Goal: Information Seeking & Learning: Learn about a topic

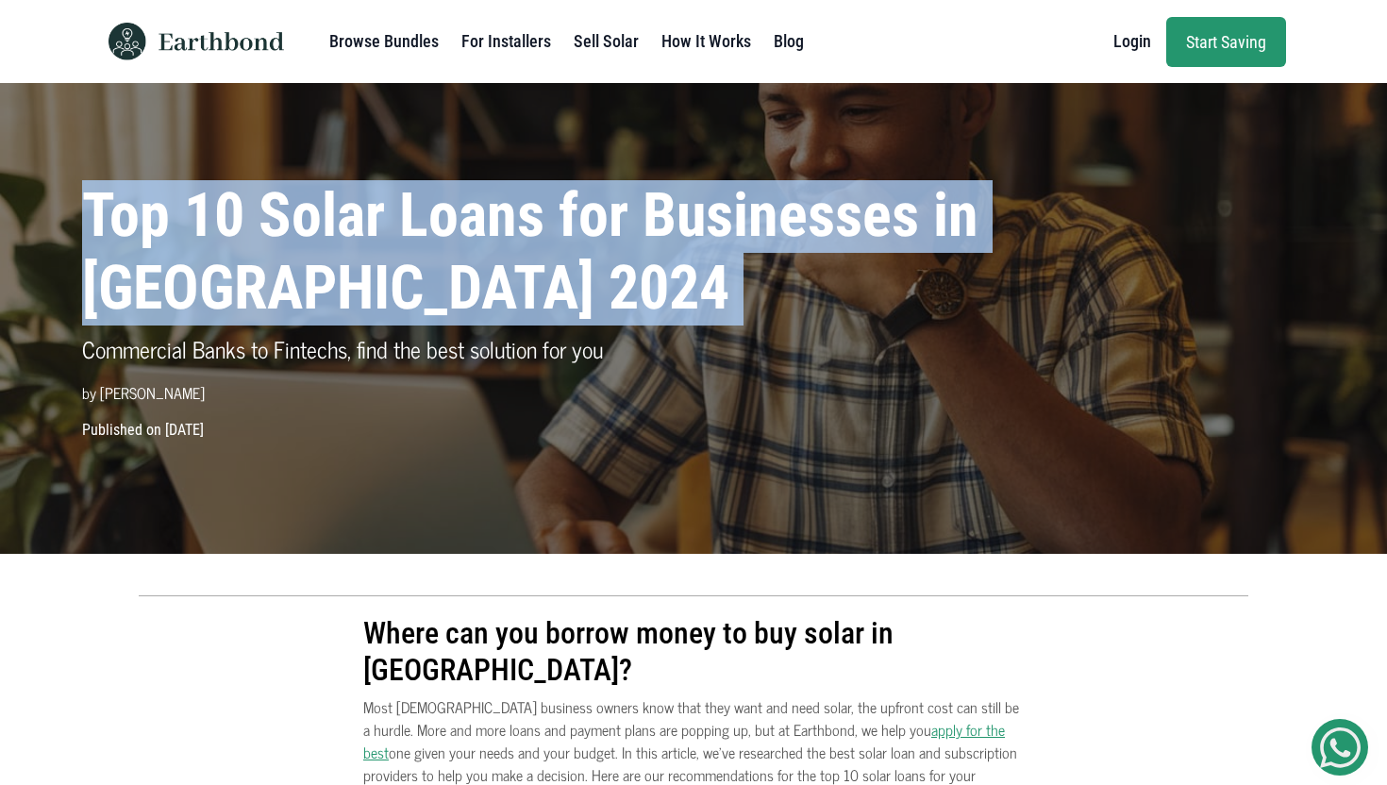
click at [356, 231] on h1 "Top 10 Solar Loans for Businesses in [GEOGRAPHIC_DATA] 2024" at bounding box center [538, 252] width 912 height 145
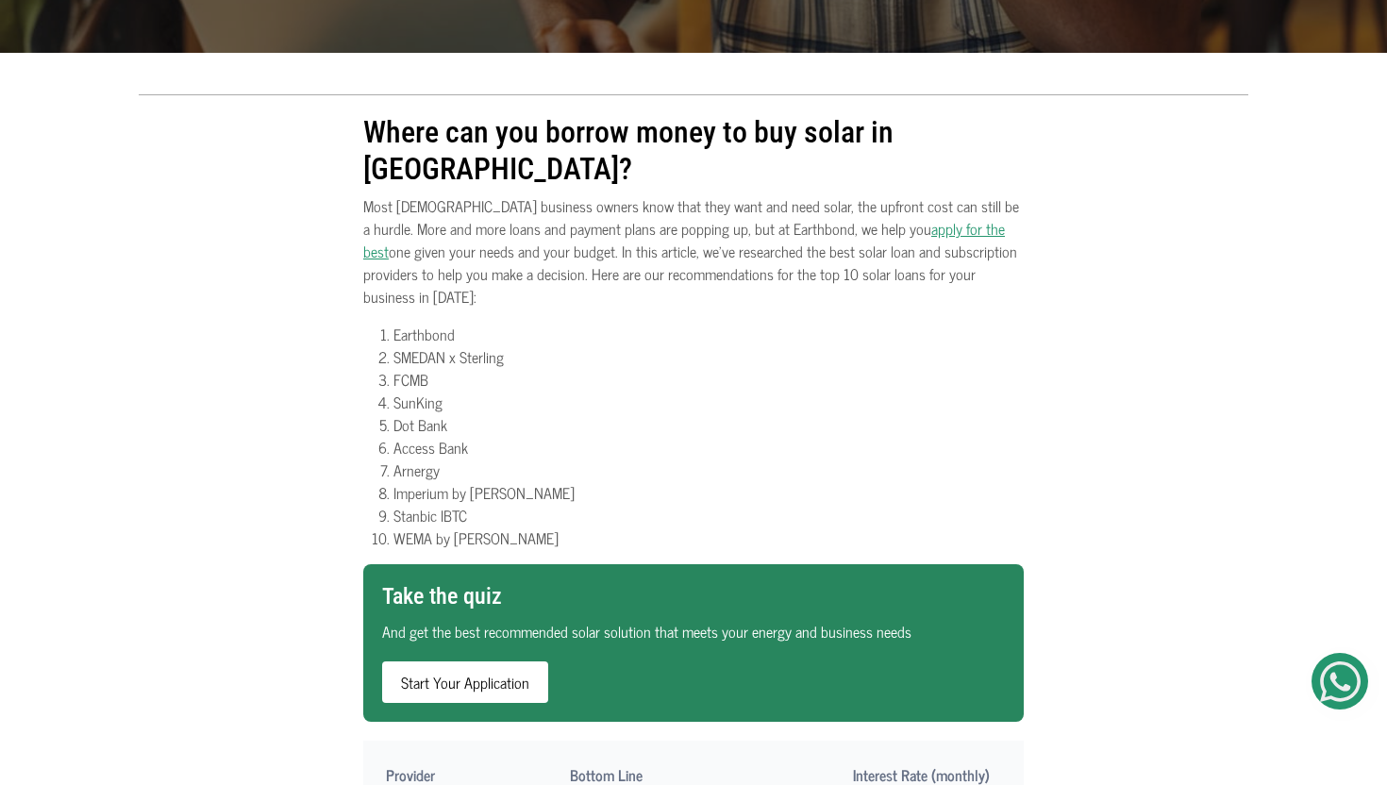
scroll to position [536, 0]
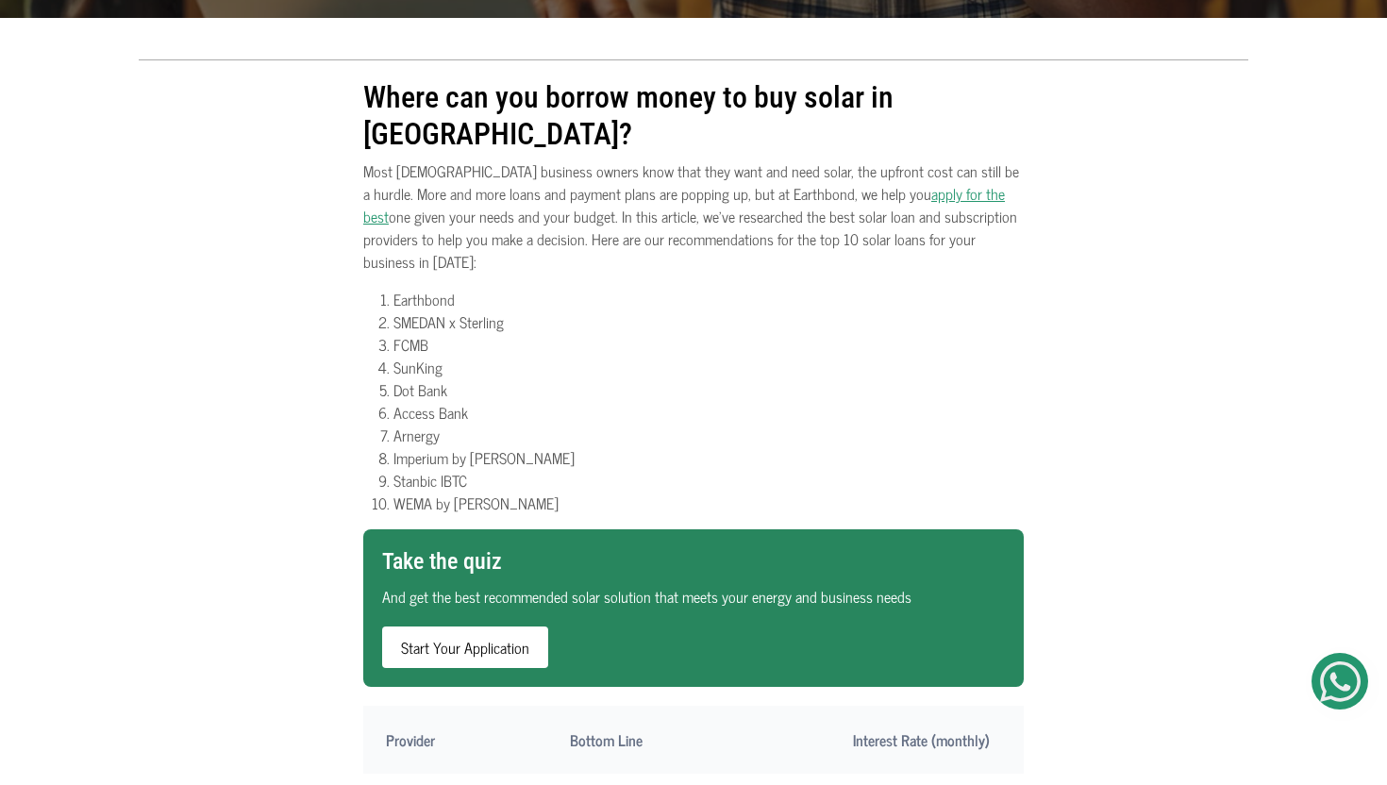
click at [480, 288] on li "Earthbond" at bounding box center [709, 299] width 630 height 23
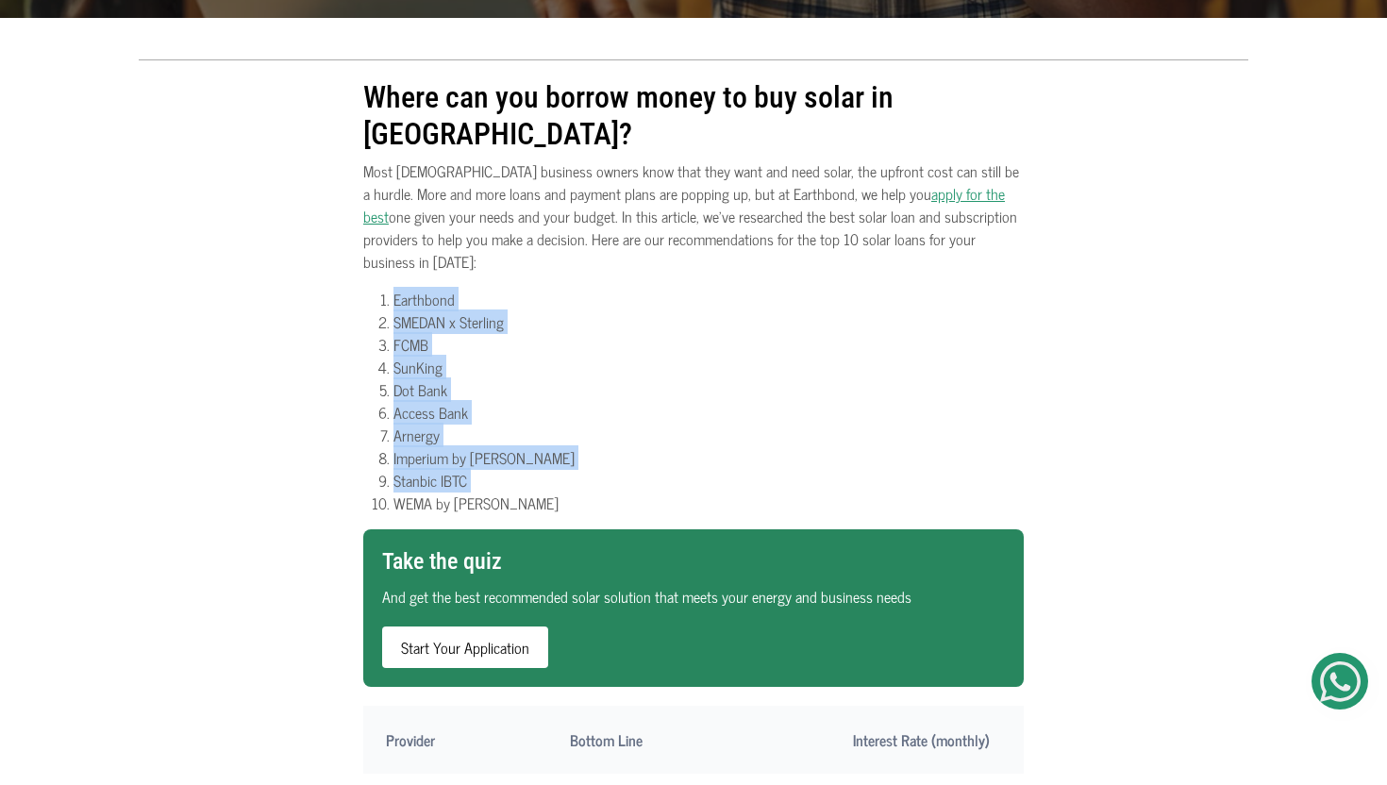
drag, startPoint x: 480, startPoint y: 244, endPoint x: 607, endPoint y: 423, distance: 219.4
click at [607, 423] on ol "Earthbond SMEDAN x Sterling FCMB SunKing Dot Bank Access Bank Arnergy Imperium …" at bounding box center [693, 401] width 661 height 227
click at [607, 469] on li "Stanbic IBTC" at bounding box center [709, 480] width 630 height 23
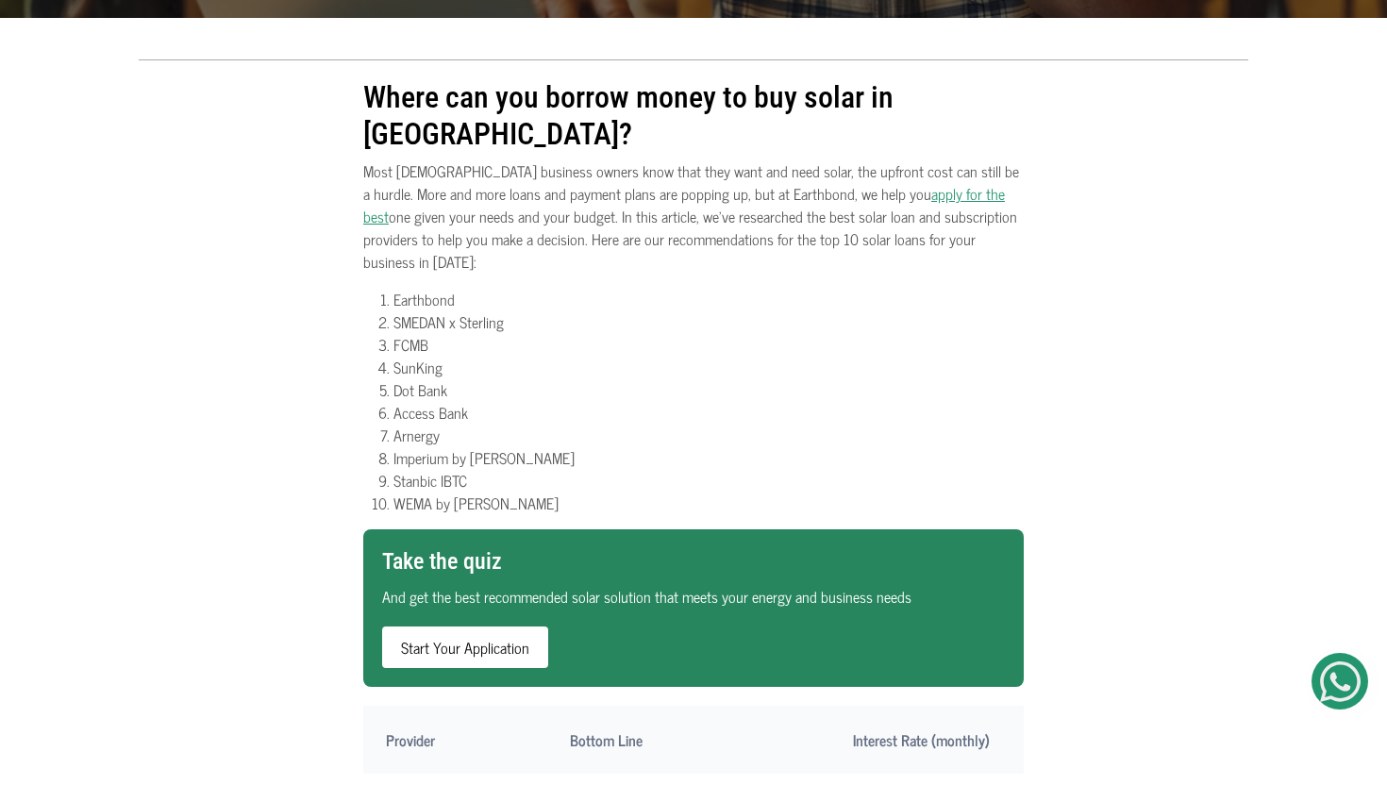
click at [532, 469] on li "Stanbic IBTC" at bounding box center [709, 480] width 630 height 23
click at [532, 492] on li "WEMA by [PERSON_NAME]" at bounding box center [709, 503] width 630 height 23
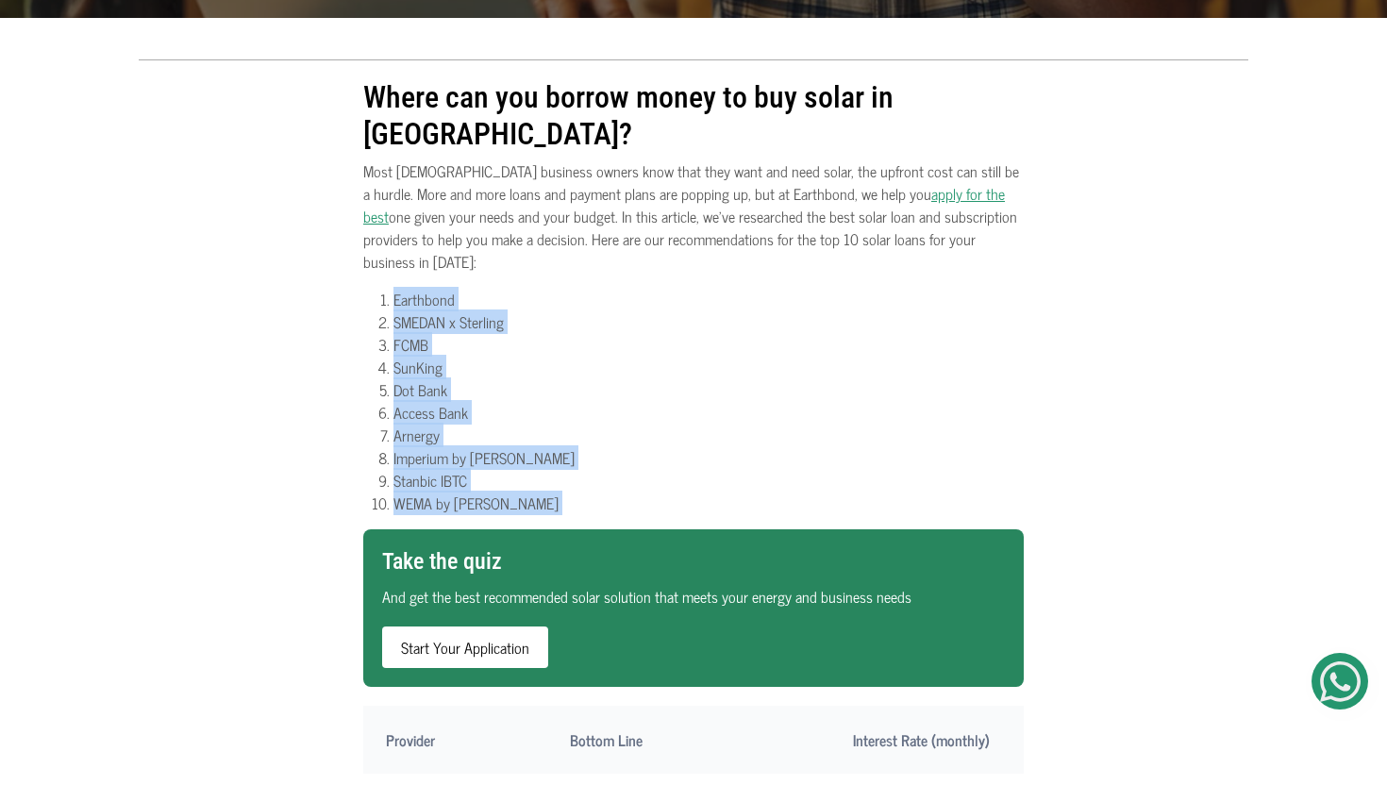
drag, startPoint x: 532, startPoint y: 433, endPoint x: 523, endPoint y: 234, distance: 199.4
click at [523, 288] on ol "Earthbond SMEDAN x Sterling FCMB SunKing Dot Bank Access Bank Arnergy Imperium …" at bounding box center [693, 401] width 661 height 227
click at [523, 288] on li "Earthbond" at bounding box center [709, 299] width 630 height 23
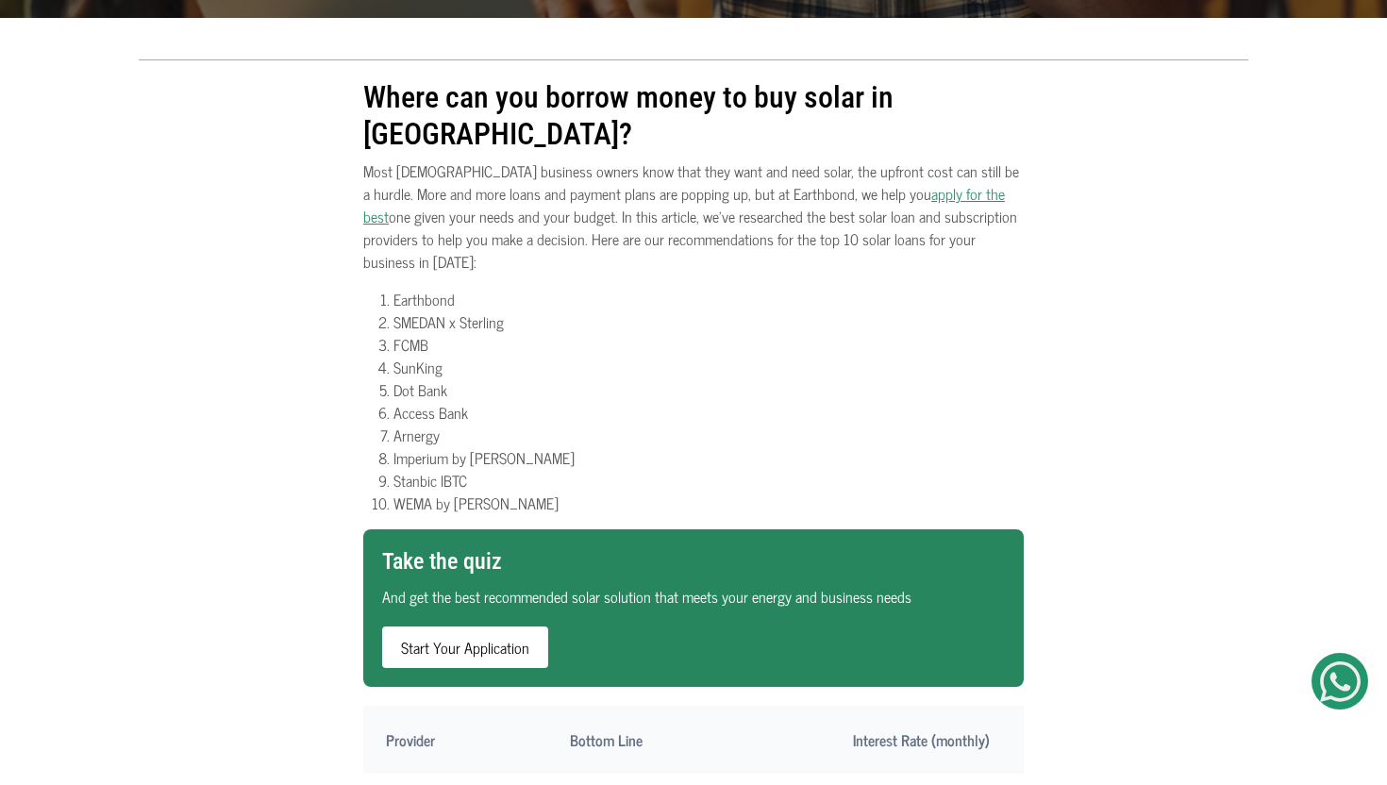
click at [523, 288] on li "Earthbond" at bounding box center [709, 299] width 630 height 23
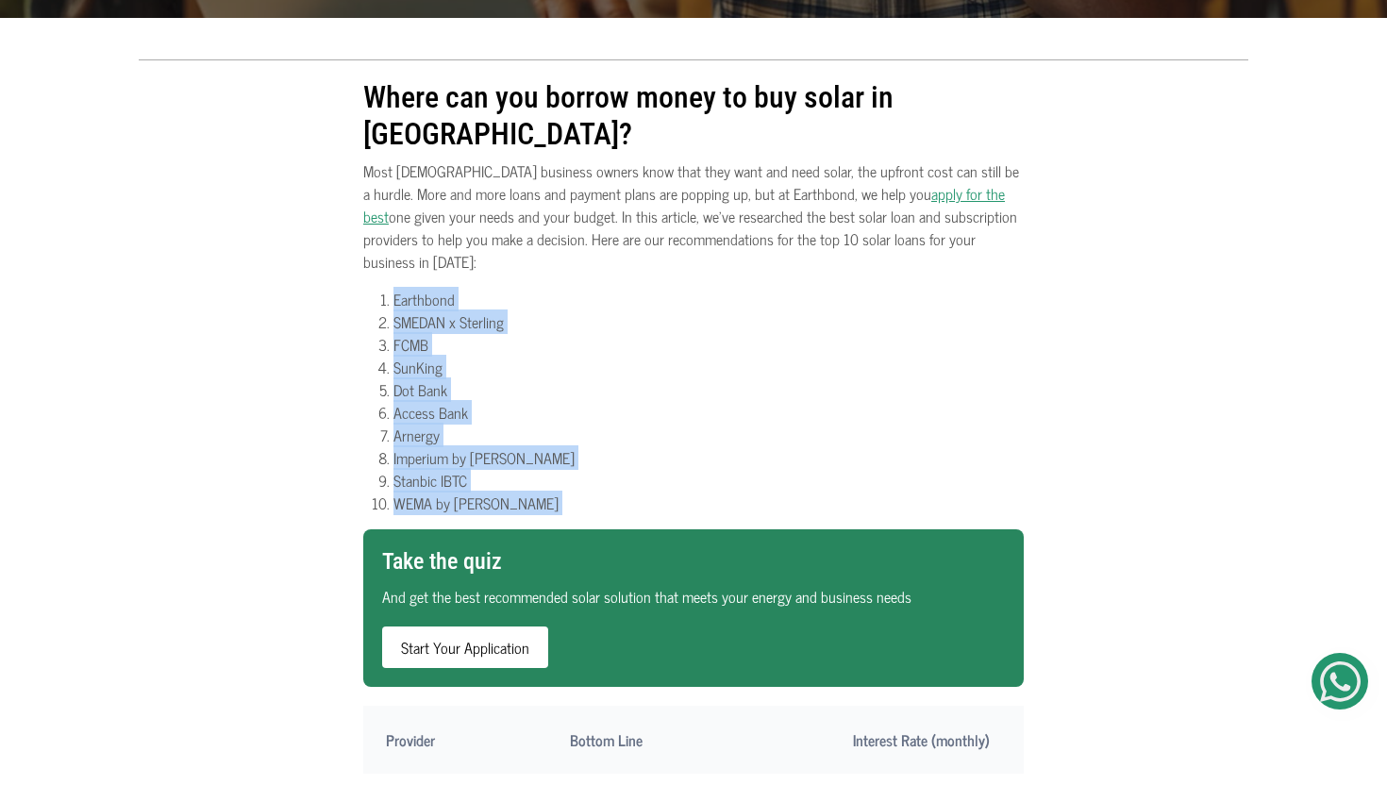
drag, startPoint x: 523, startPoint y: 234, endPoint x: 531, endPoint y: 448, distance: 214.4
click at [531, 448] on ol "Earthbond SMEDAN x Sterling FCMB SunKing Dot Bank Access Bank Arnergy Imperium …" at bounding box center [693, 401] width 661 height 227
click at [531, 492] on li "WEMA by [PERSON_NAME]" at bounding box center [709, 503] width 630 height 23
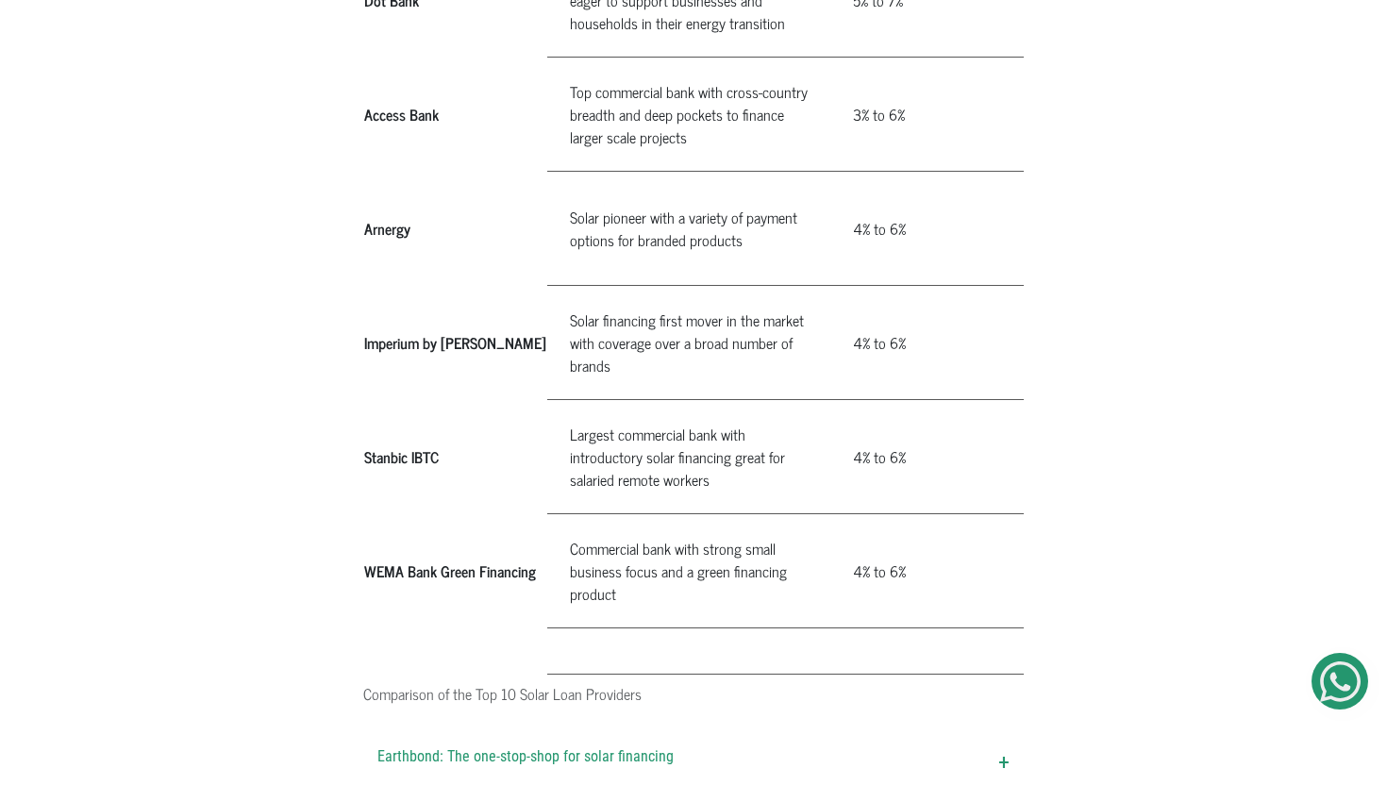
scroll to position [1883, 0]
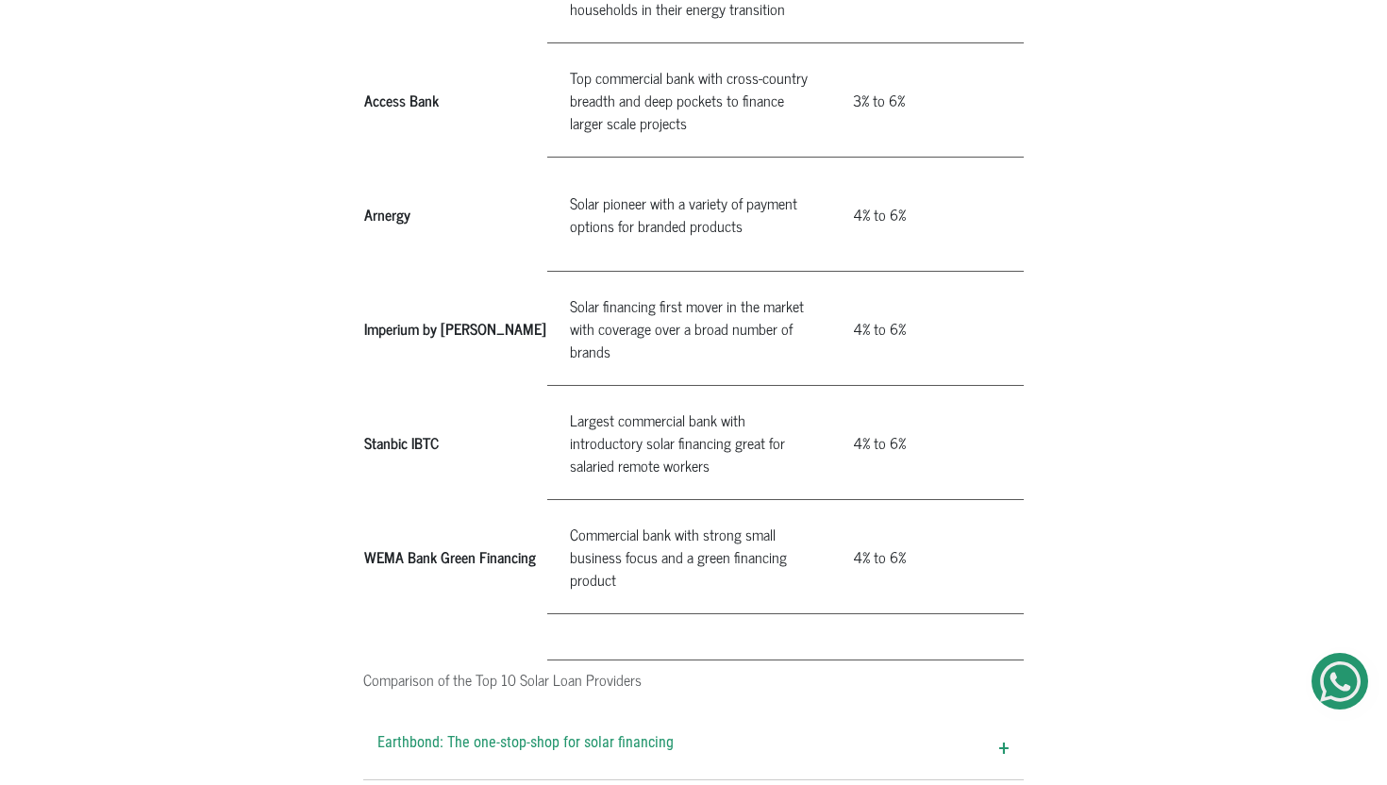
click at [911, 271] on td "4% to 6%" at bounding box center [922, 328] width 182 height 114
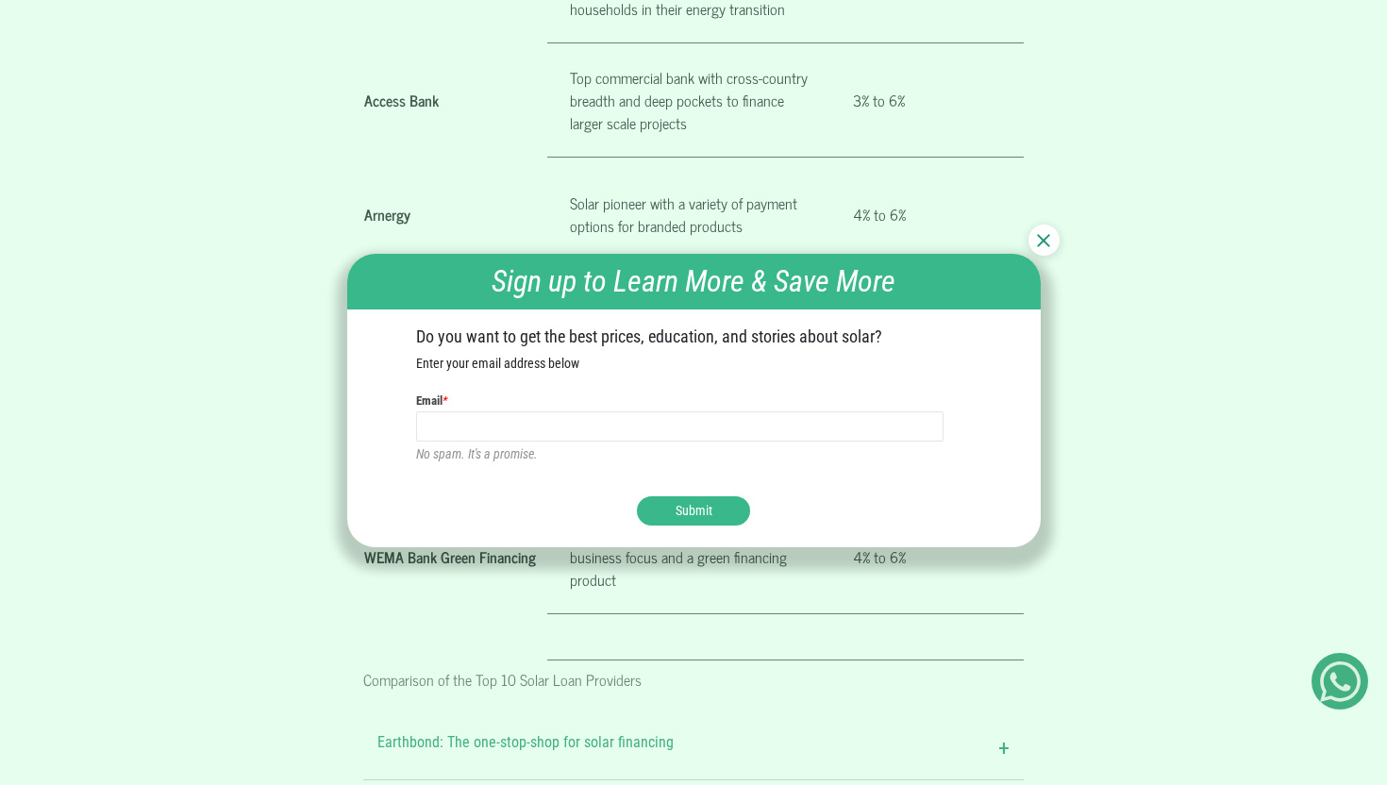
drag, startPoint x: 911, startPoint y: 269, endPoint x: 676, endPoint y: 253, distance: 235.6
click at [676, 253] on div "Top 10 Solar Loans for Businesses in [GEOGRAPHIC_DATA] 2024 Commercial Banks to…" at bounding box center [693, 323] width 1387 height 4247
click at [1053, 239] on div at bounding box center [1044, 240] width 31 height 31
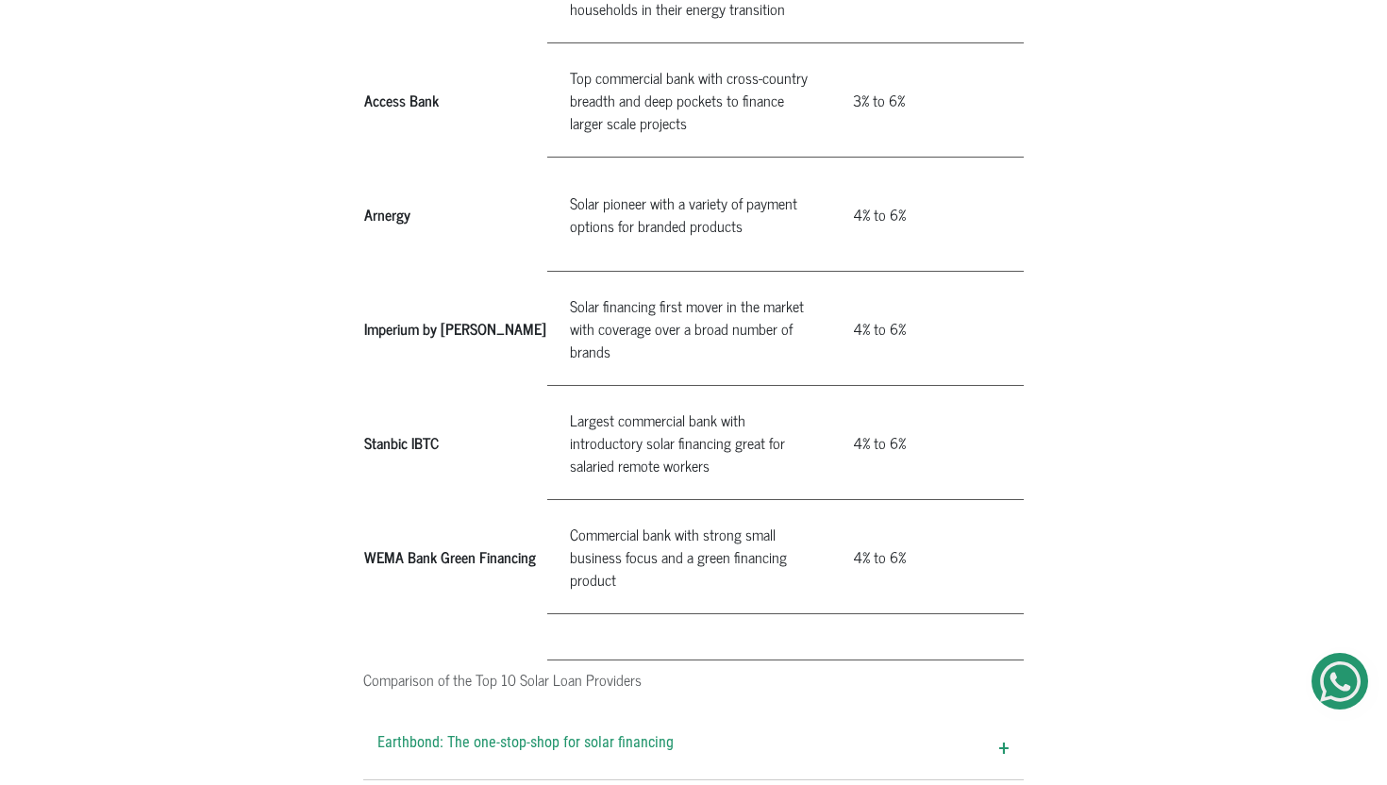
click at [1013, 277] on td "10-30%" at bounding box center [1108, 328] width 191 height 114
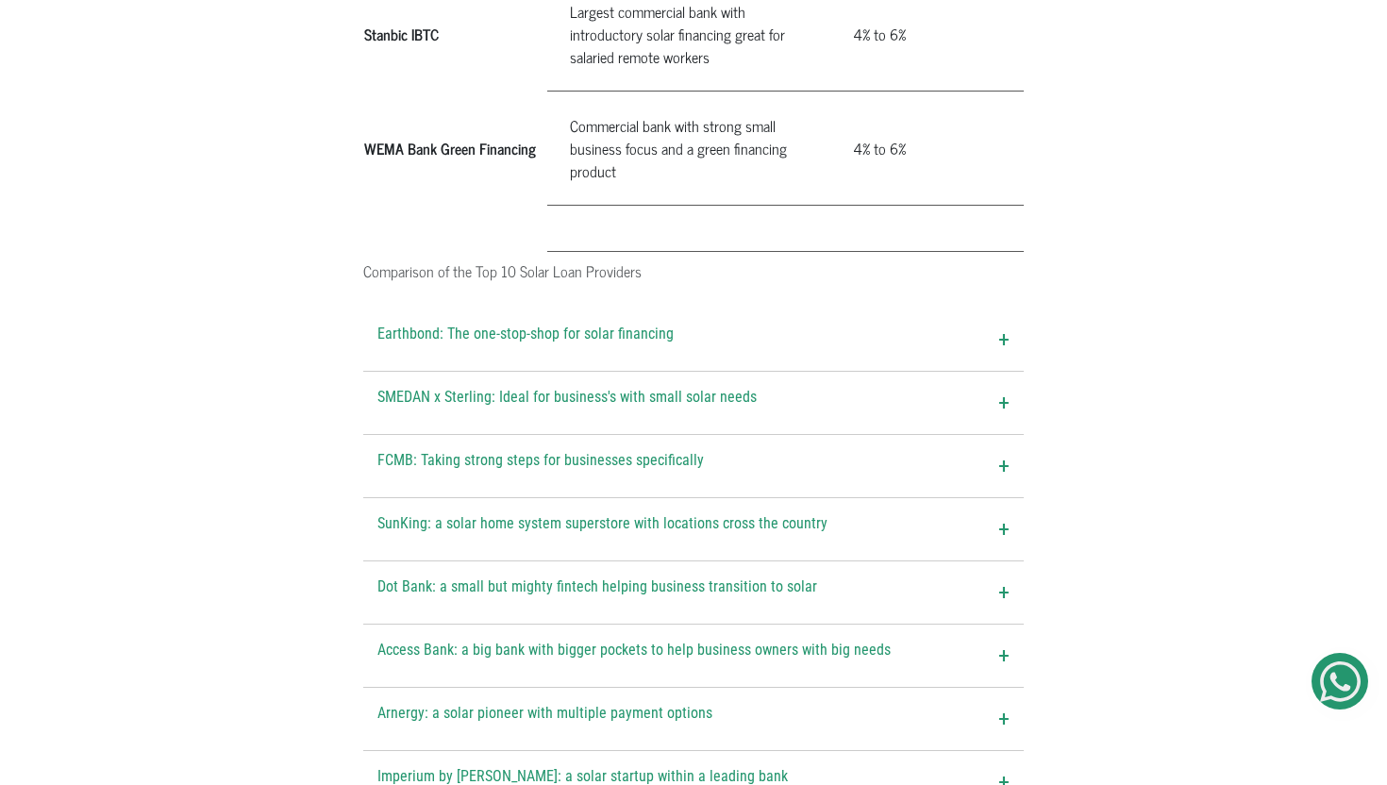
scroll to position [2298, 0]
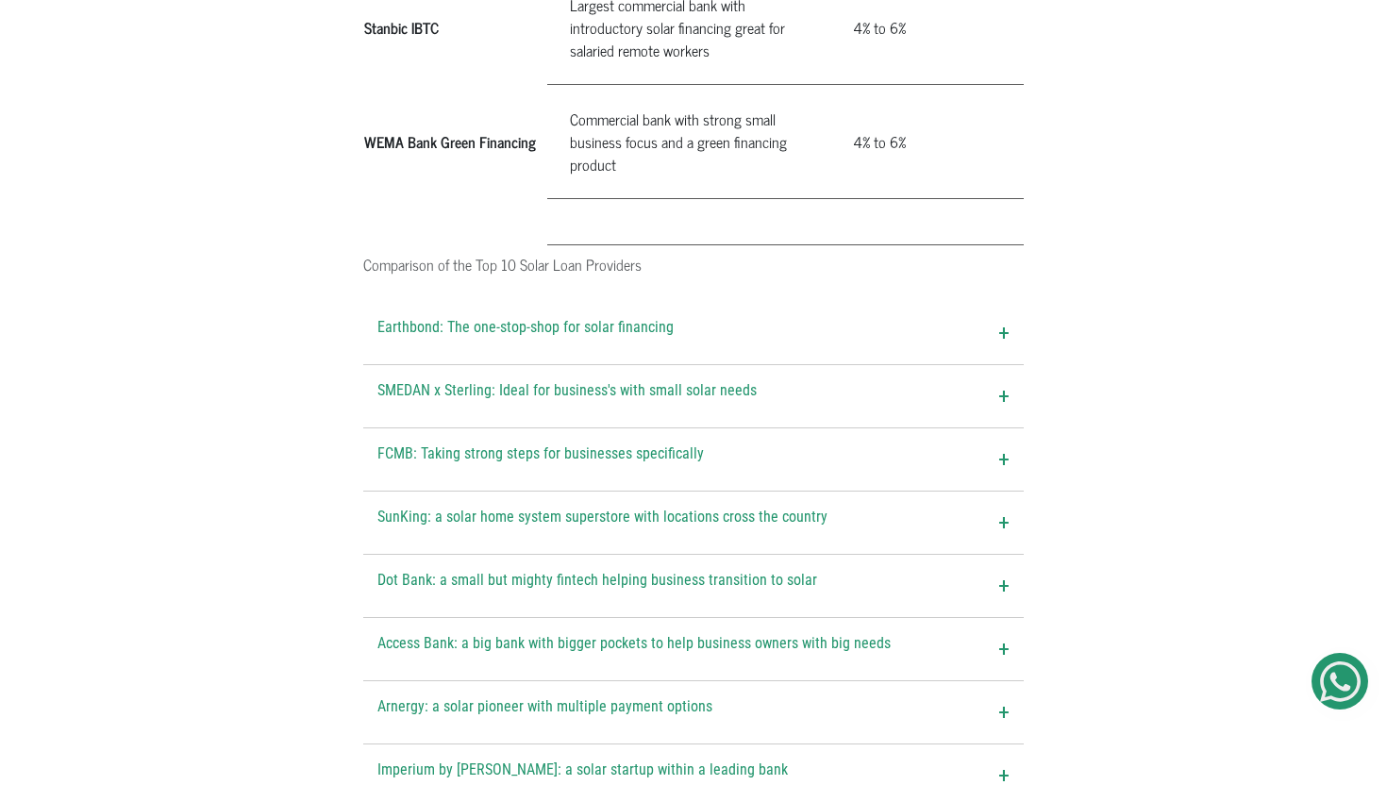
click at [951, 302] on div "Earthbond: The one-stop-shop for solar financing +" at bounding box center [693, 333] width 661 height 62
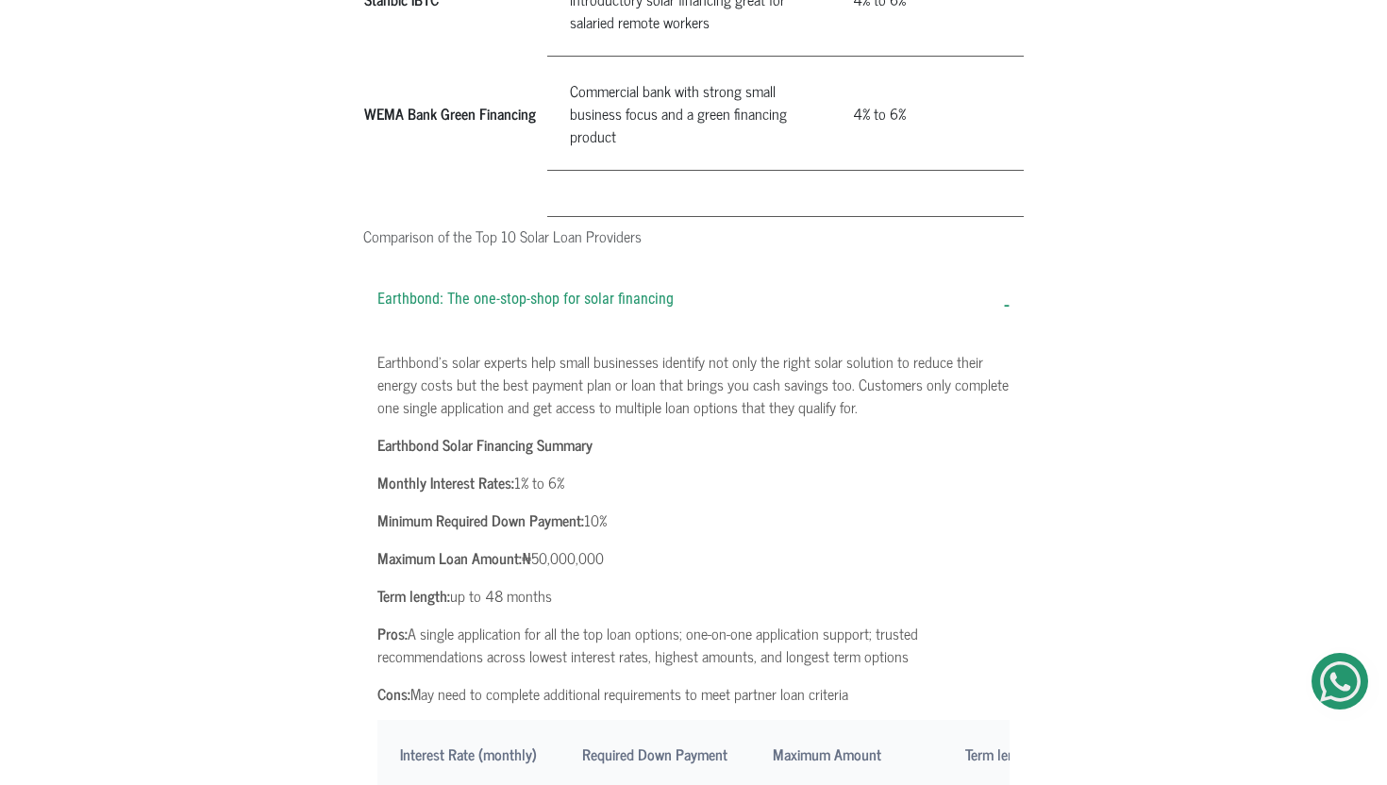
scroll to position [2337, 0]
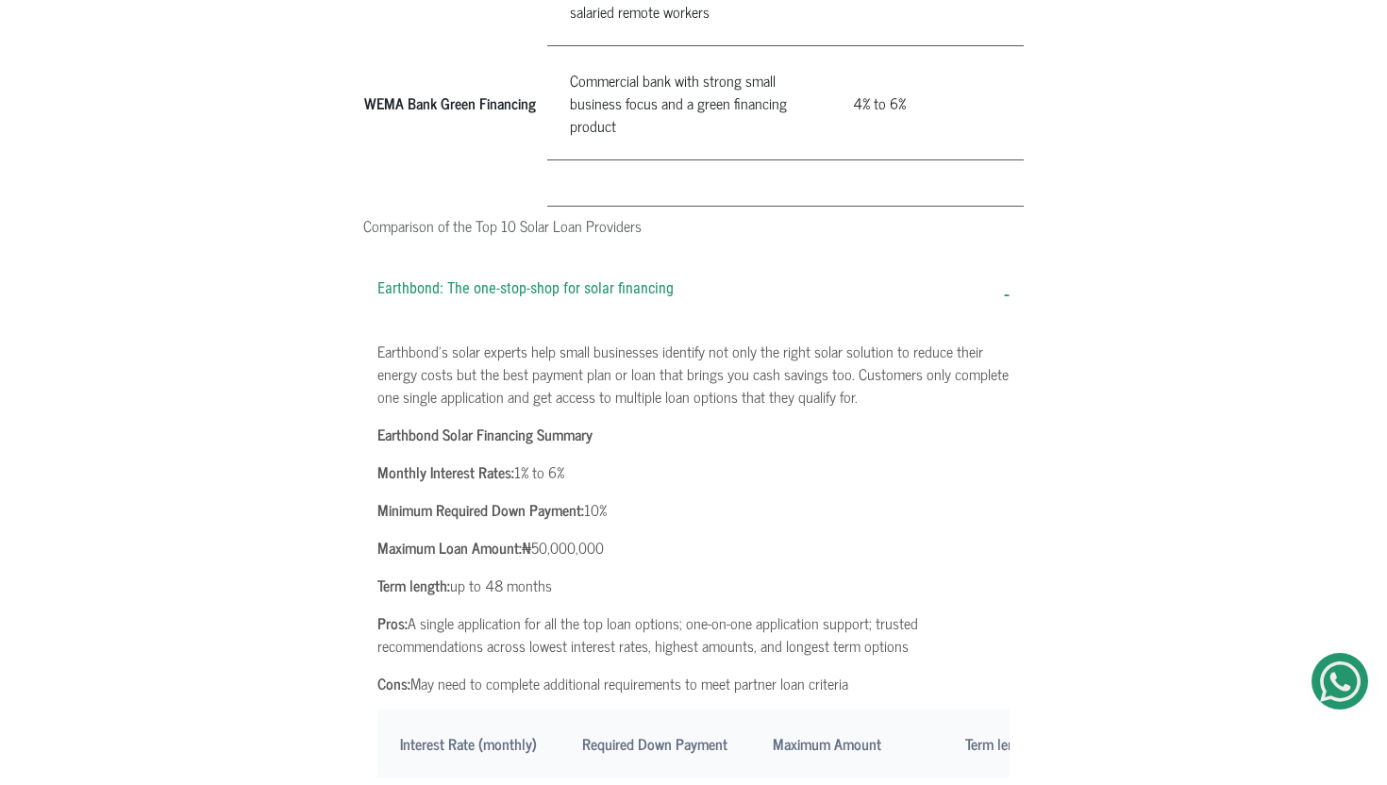
click at [924, 340] on p "Earthbond's solar experts help small businesses identify not only the right sol…" at bounding box center [694, 374] width 632 height 68
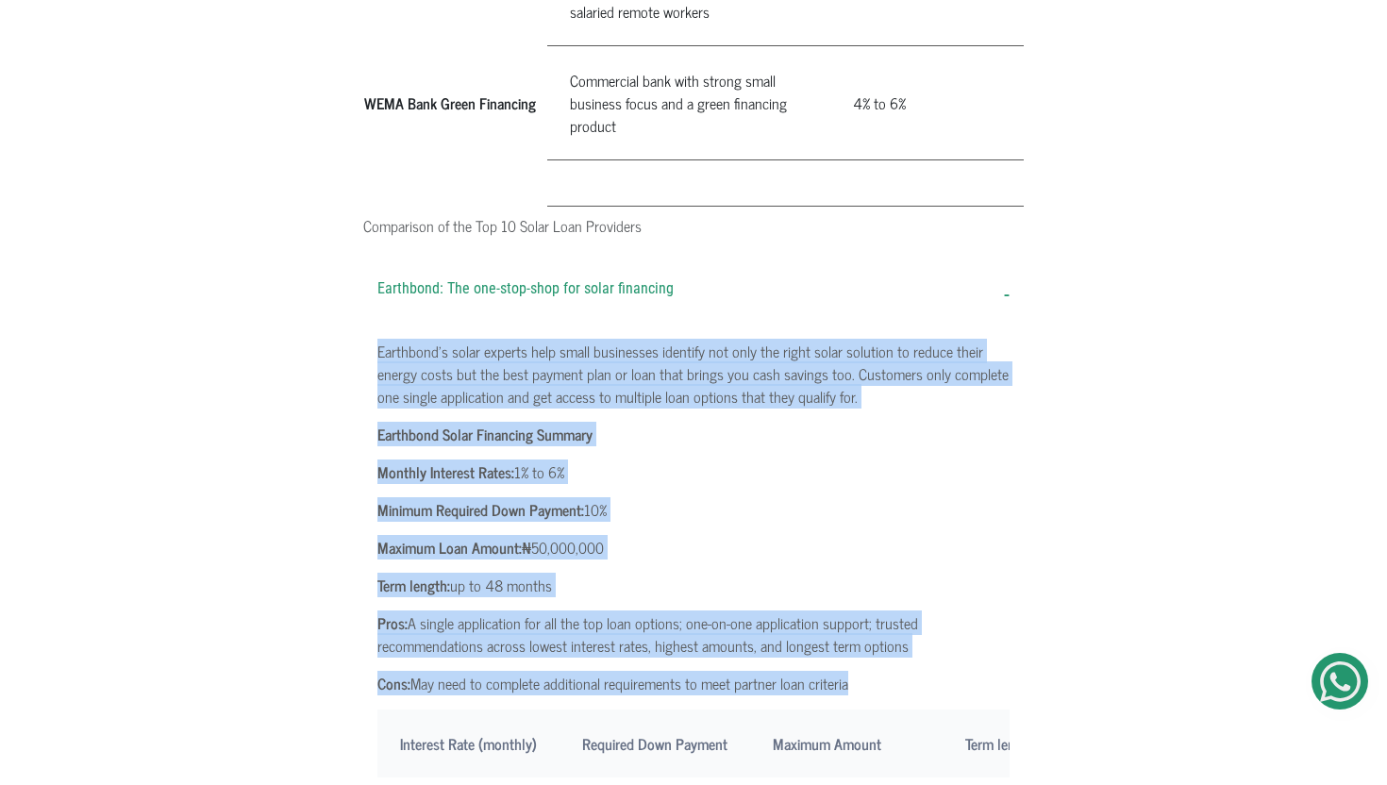
drag, startPoint x: 924, startPoint y: 296, endPoint x: 932, endPoint y: 616, distance: 320.1
click at [932, 616] on div "Earthbond's solar experts help small businesses identify not only the right sol…" at bounding box center [693, 674] width 661 height 696
click at [932, 672] on p "Cons: May need to complete additional requirements to meet partner loan criteria" at bounding box center [694, 683] width 632 height 23
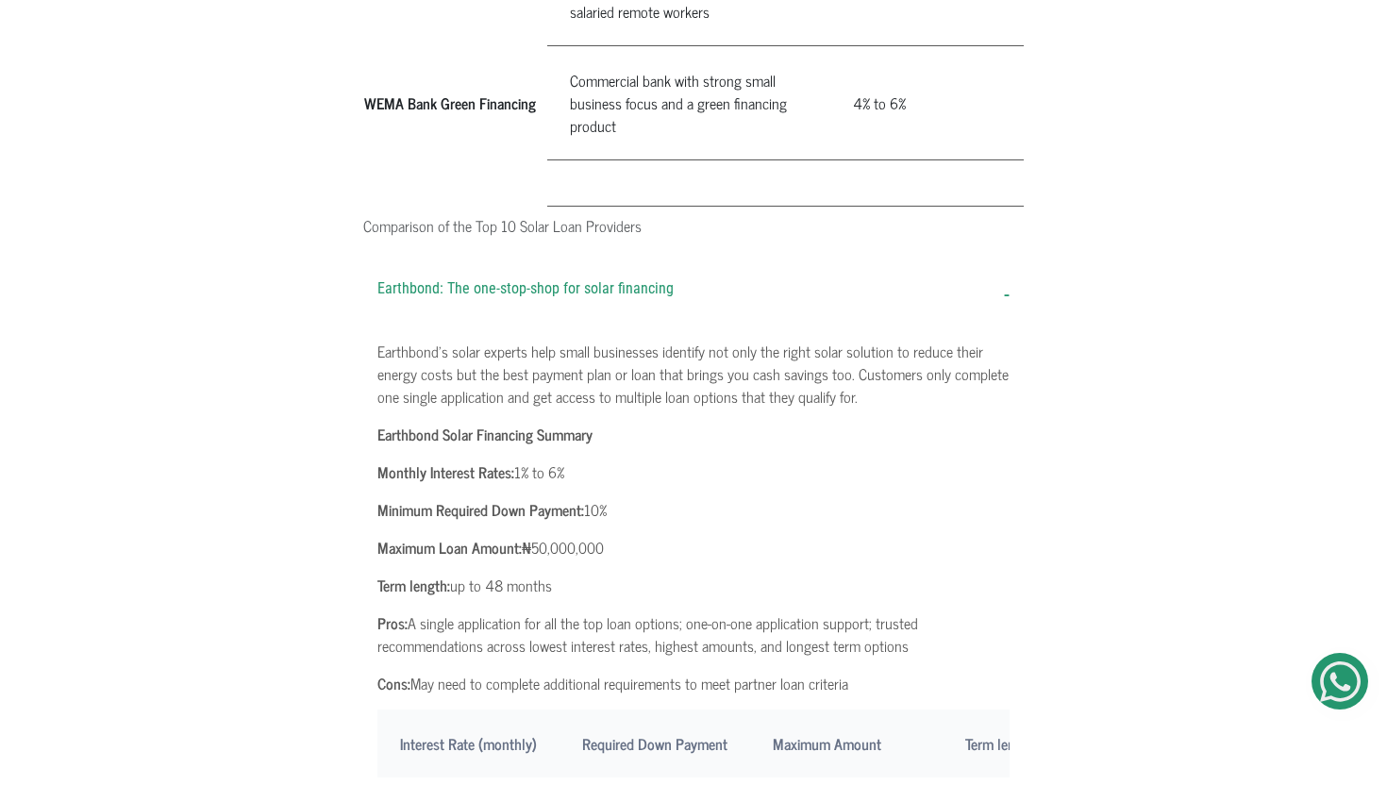
click at [892, 263] on div "Earthbond: The one-stop-shop for solar financing -" at bounding box center [693, 294] width 661 height 62
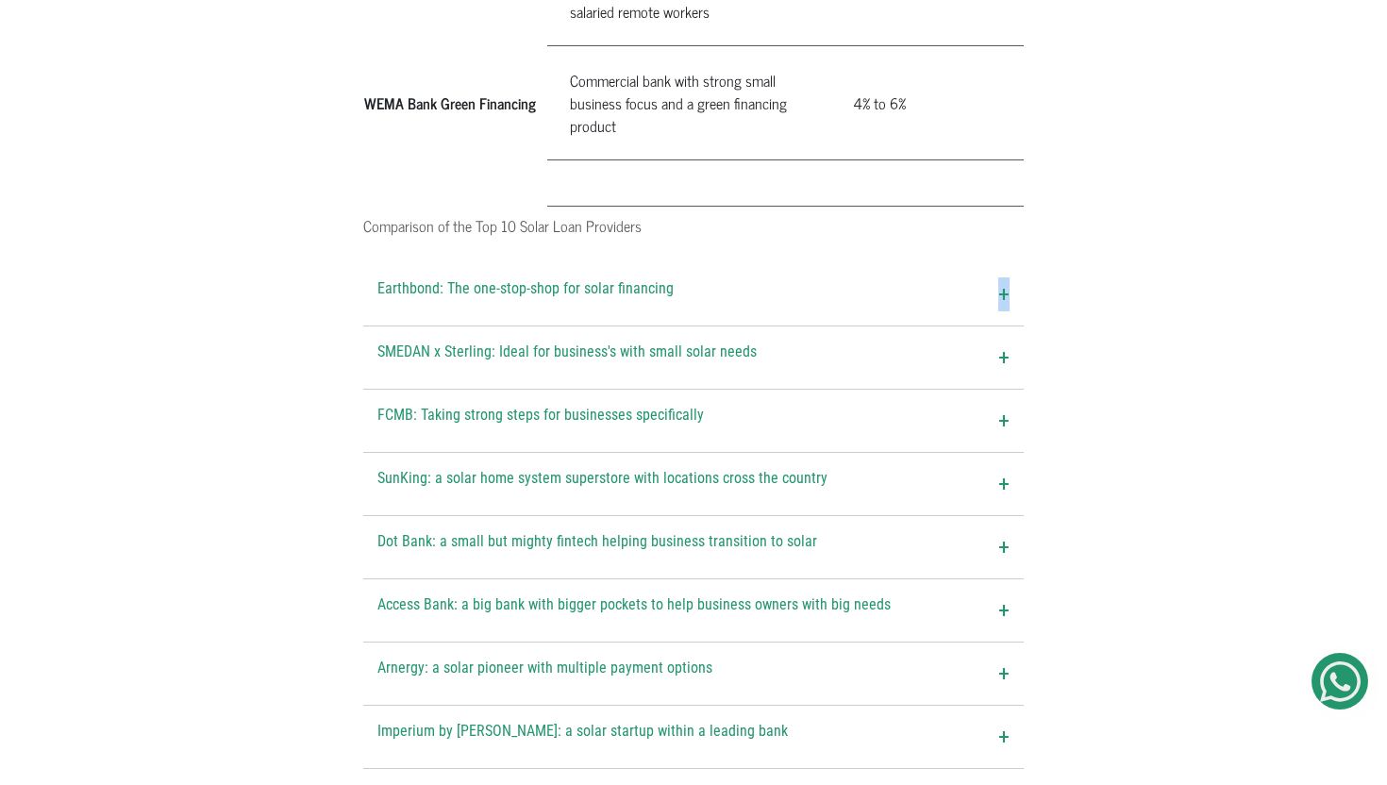
click at [892, 263] on div "Earthbond: The one-stop-shop for solar financing +" at bounding box center [693, 294] width 661 height 62
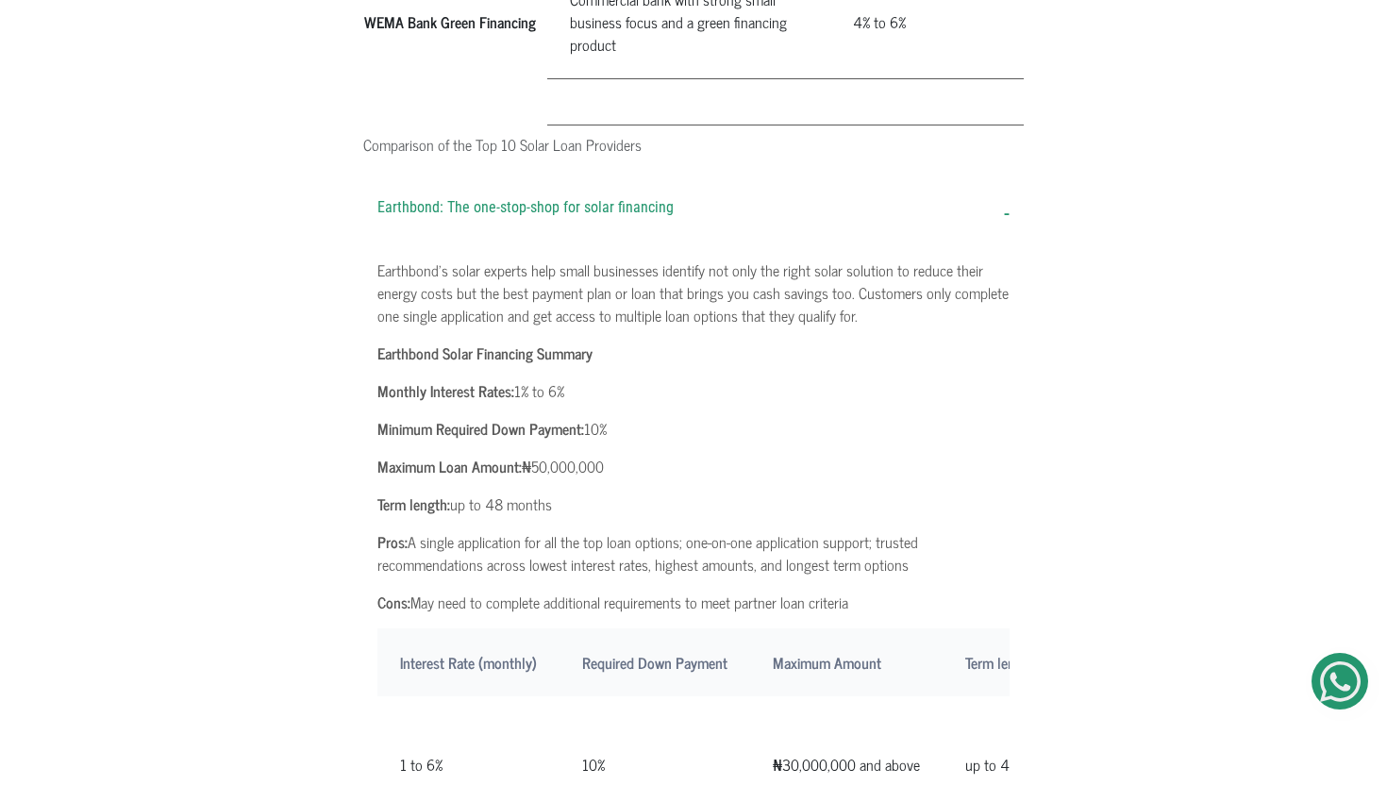
scroll to position [2412, 0]
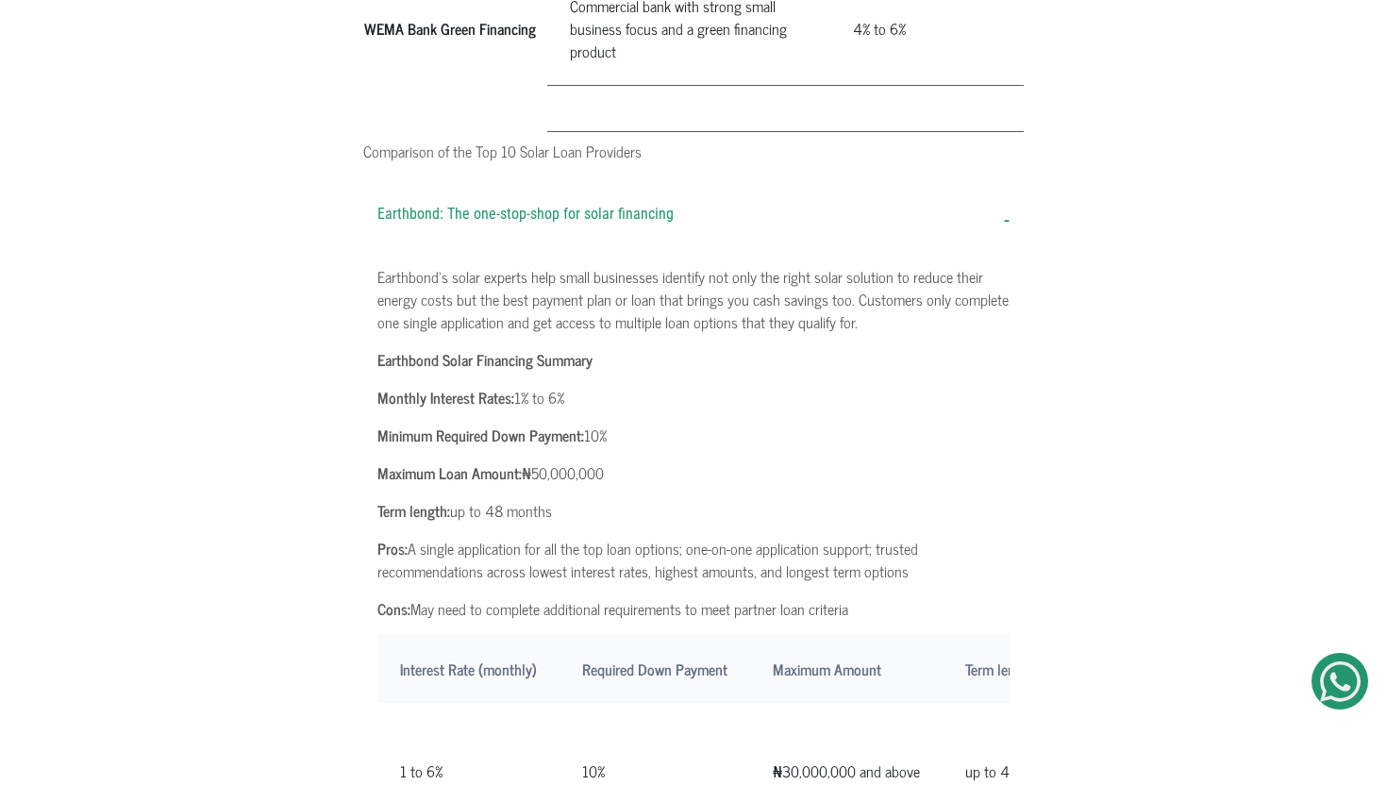
click at [871, 189] on div "Earthbond: The one-stop-shop for solar financing -" at bounding box center [693, 220] width 661 height 62
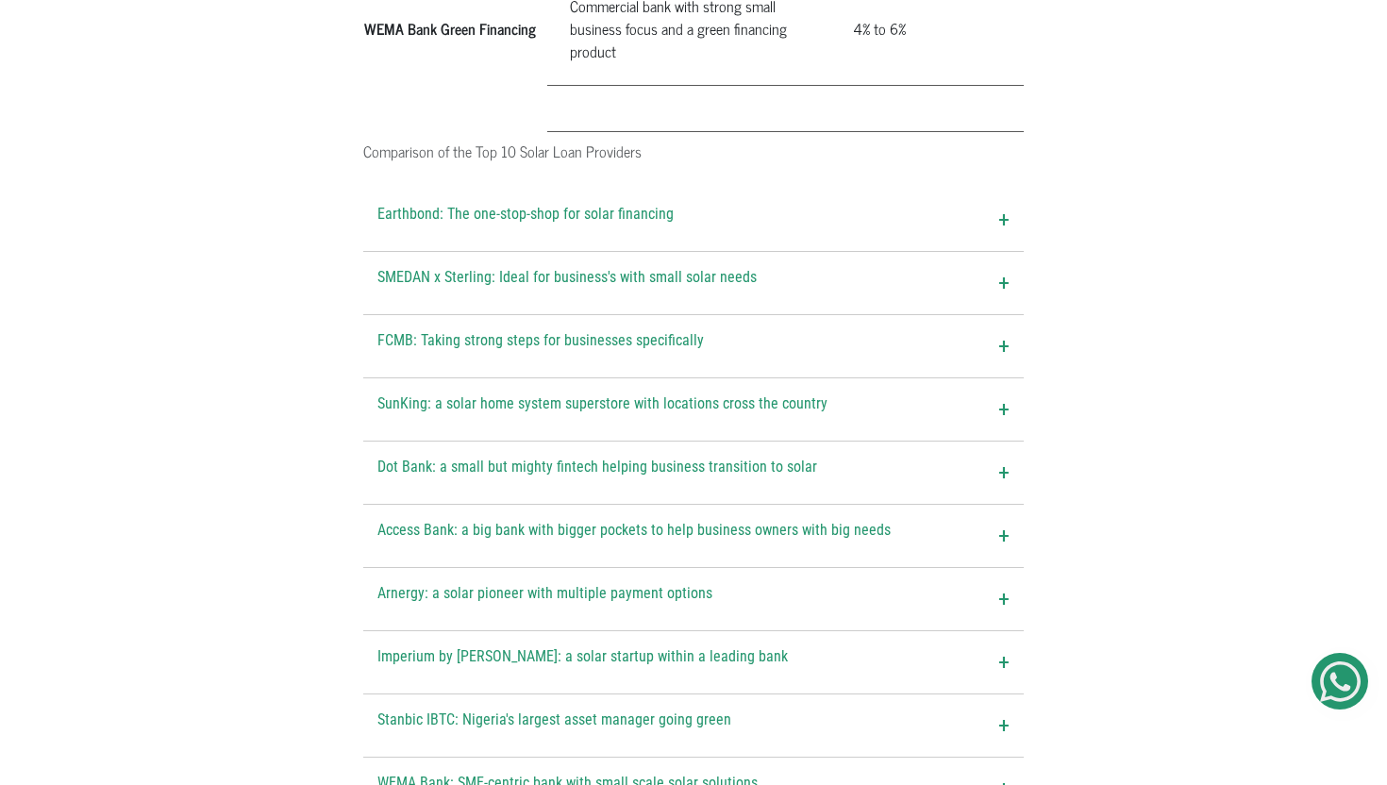
click at [857, 252] on div "SMEDAN x Sterling: Ideal for business's with small solar needs +" at bounding box center [693, 283] width 661 height 62
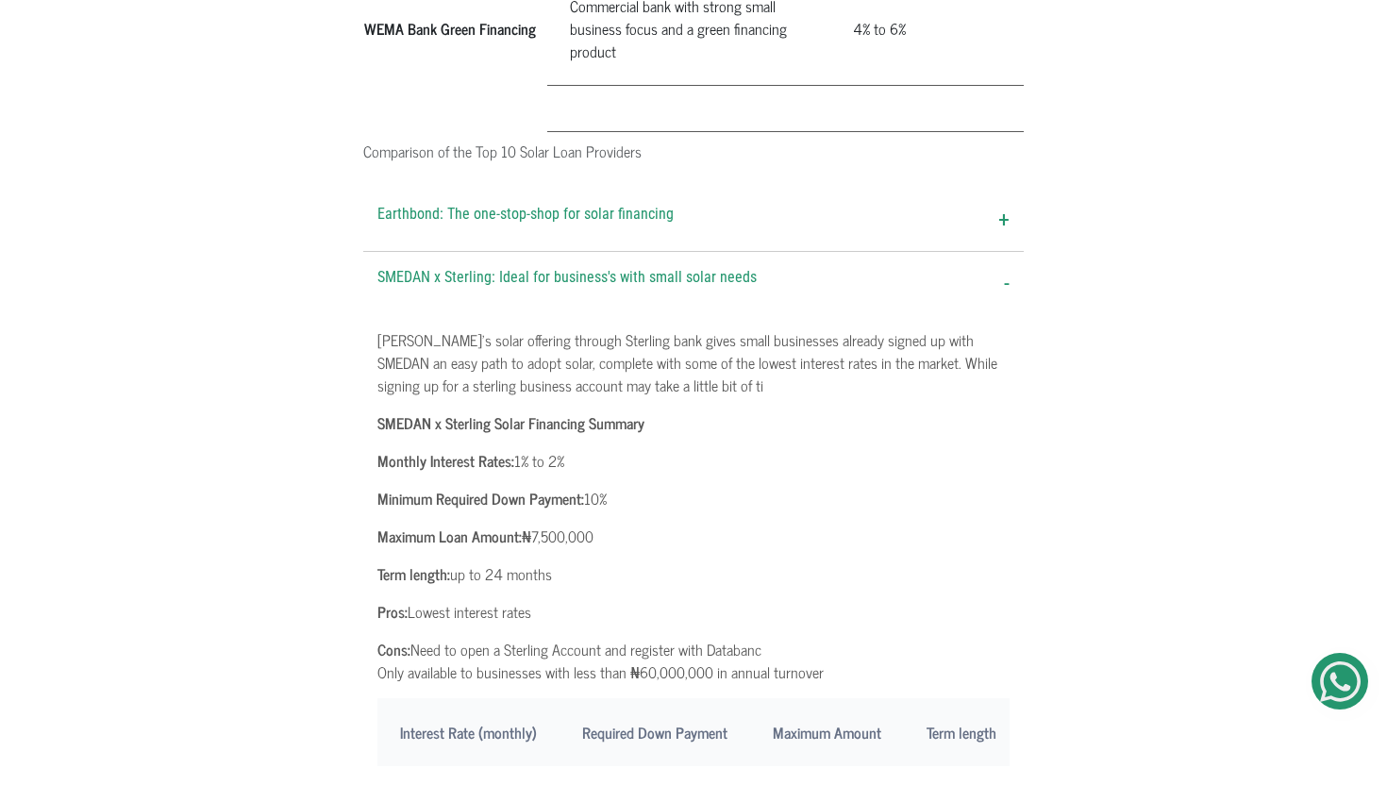
click at [857, 252] on div "SMEDAN x Sterling: Ideal for business's with small solar needs -" at bounding box center [693, 283] width 661 height 62
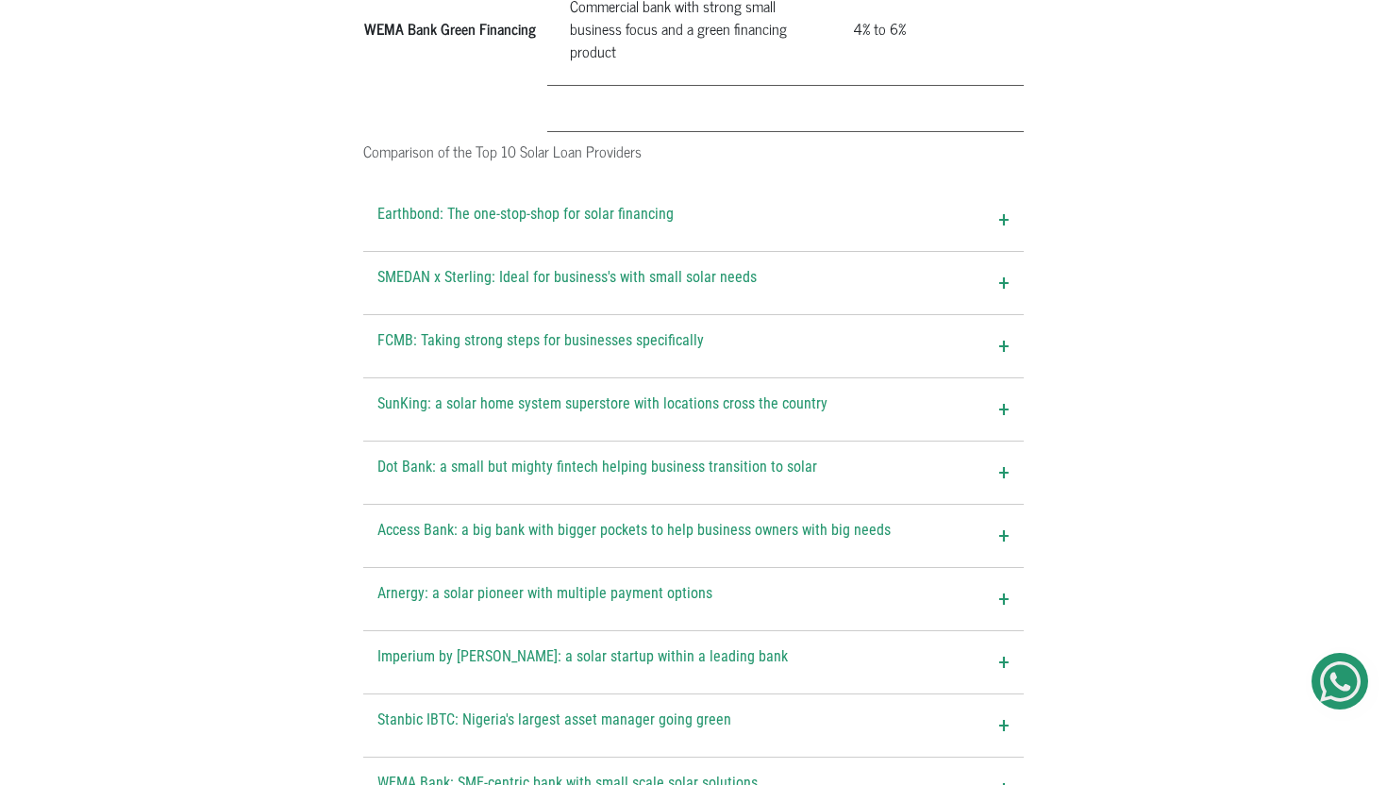
click at [833, 315] on div "FCMB: Taking strong steps for businesses specifically +" at bounding box center [693, 346] width 661 height 62
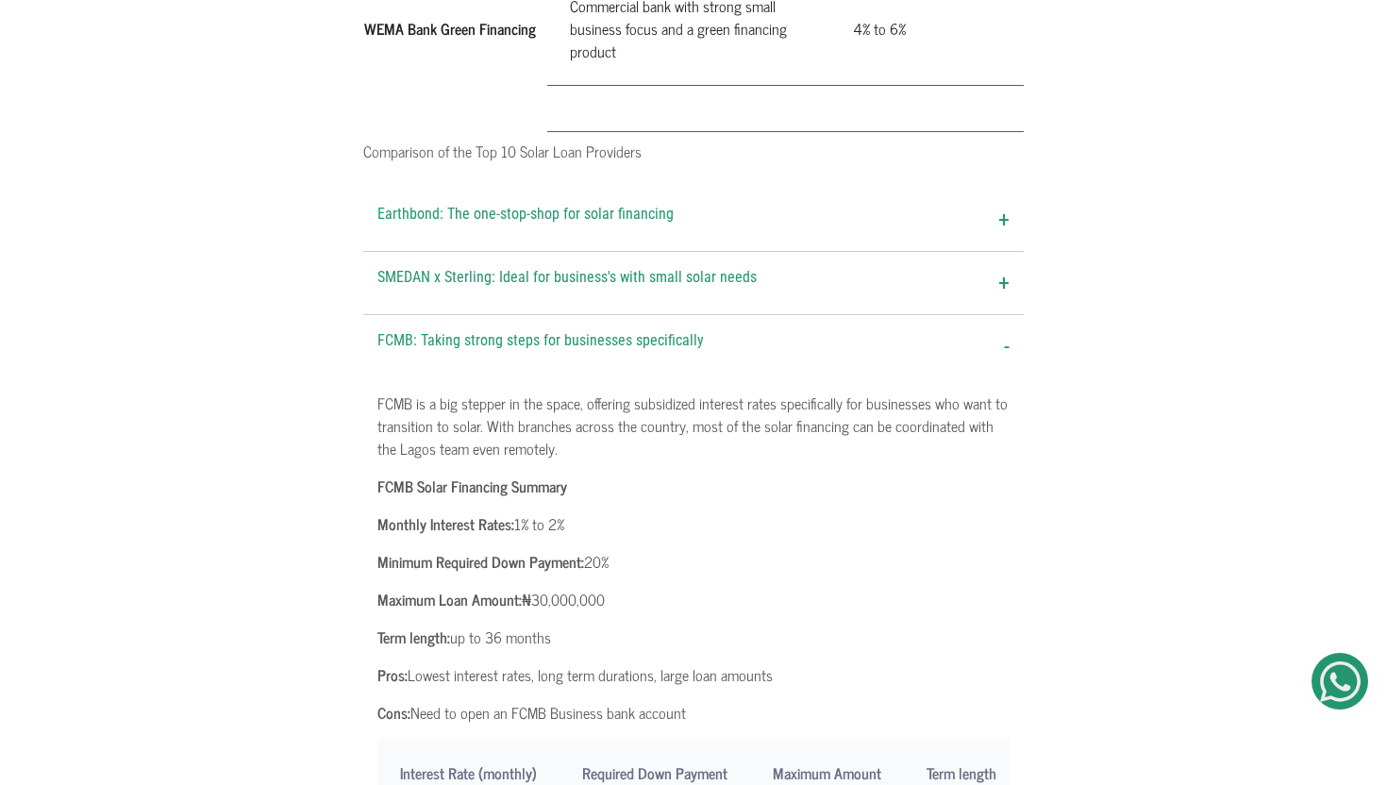
click at [778, 315] on div "FCMB: Taking strong steps for businesses specifically -" at bounding box center [693, 346] width 661 height 62
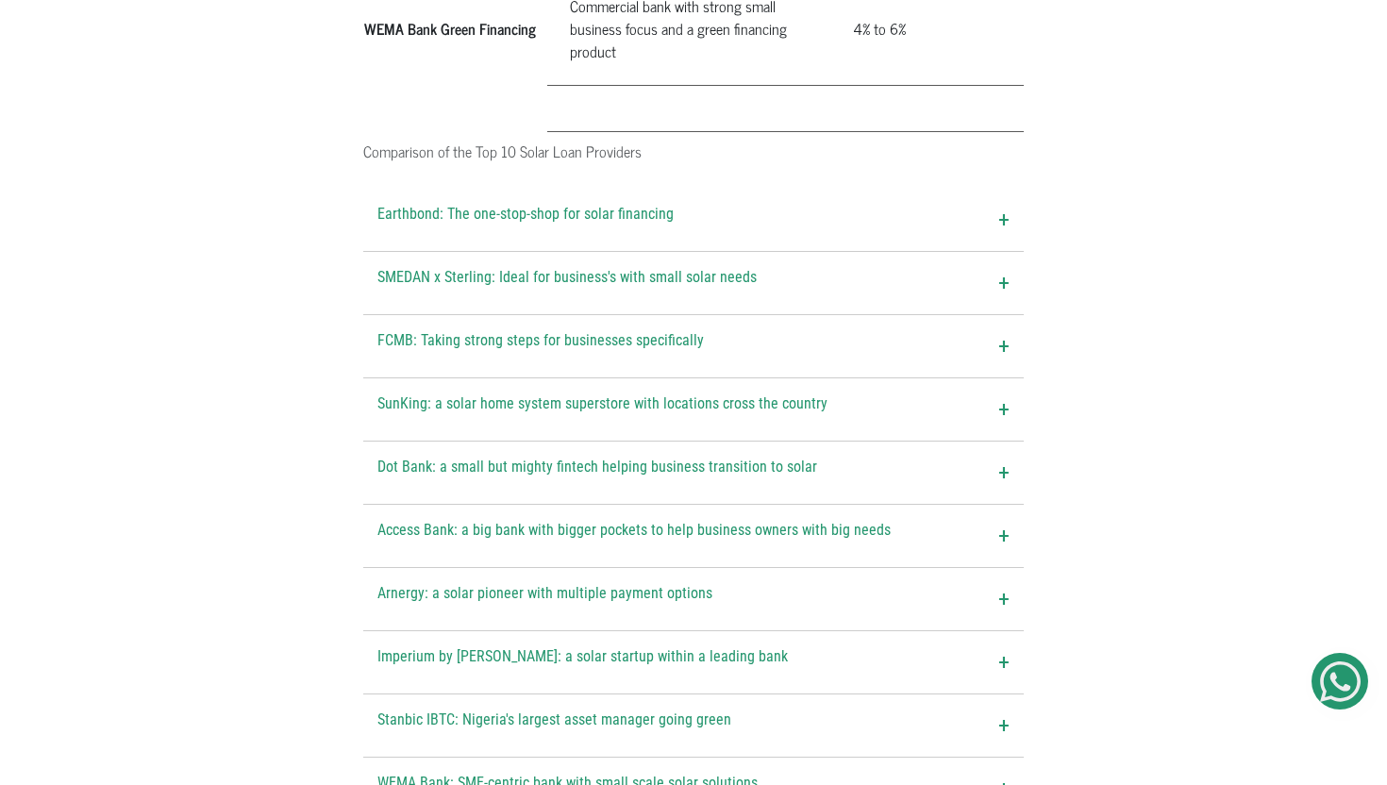
click at [764, 393] on span "SunKing: a solar home system superstore with locations cross the country" at bounding box center [603, 410] width 450 height 34
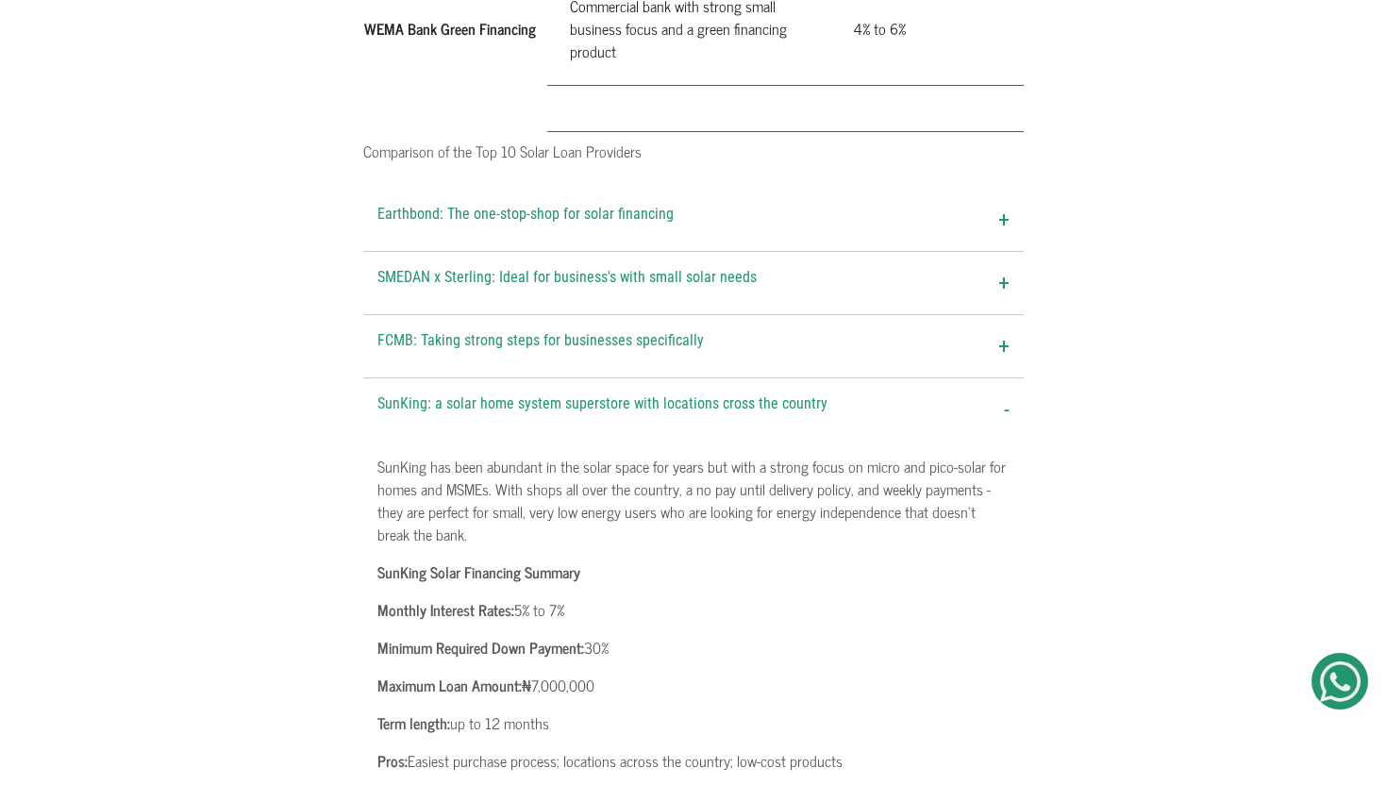
click at [764, 393] on span "SunKing: a solar home system superstore with locations cross the country" at bounding box center [603, 410] width 450 height 34
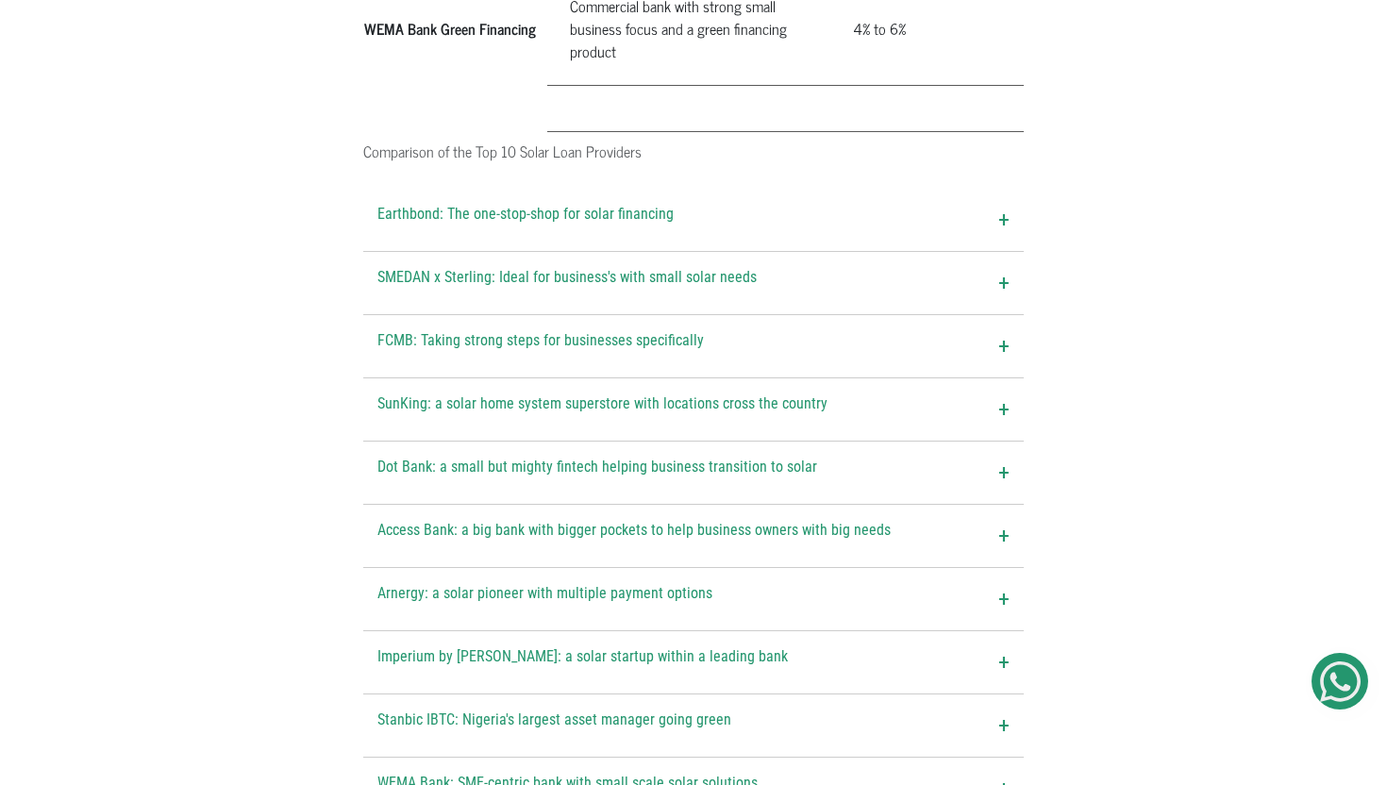
click at [764, 393] on span "SunKing: a solar home system superstore with locations cross the country" at bounding box center [603, 410] width 450 height 34
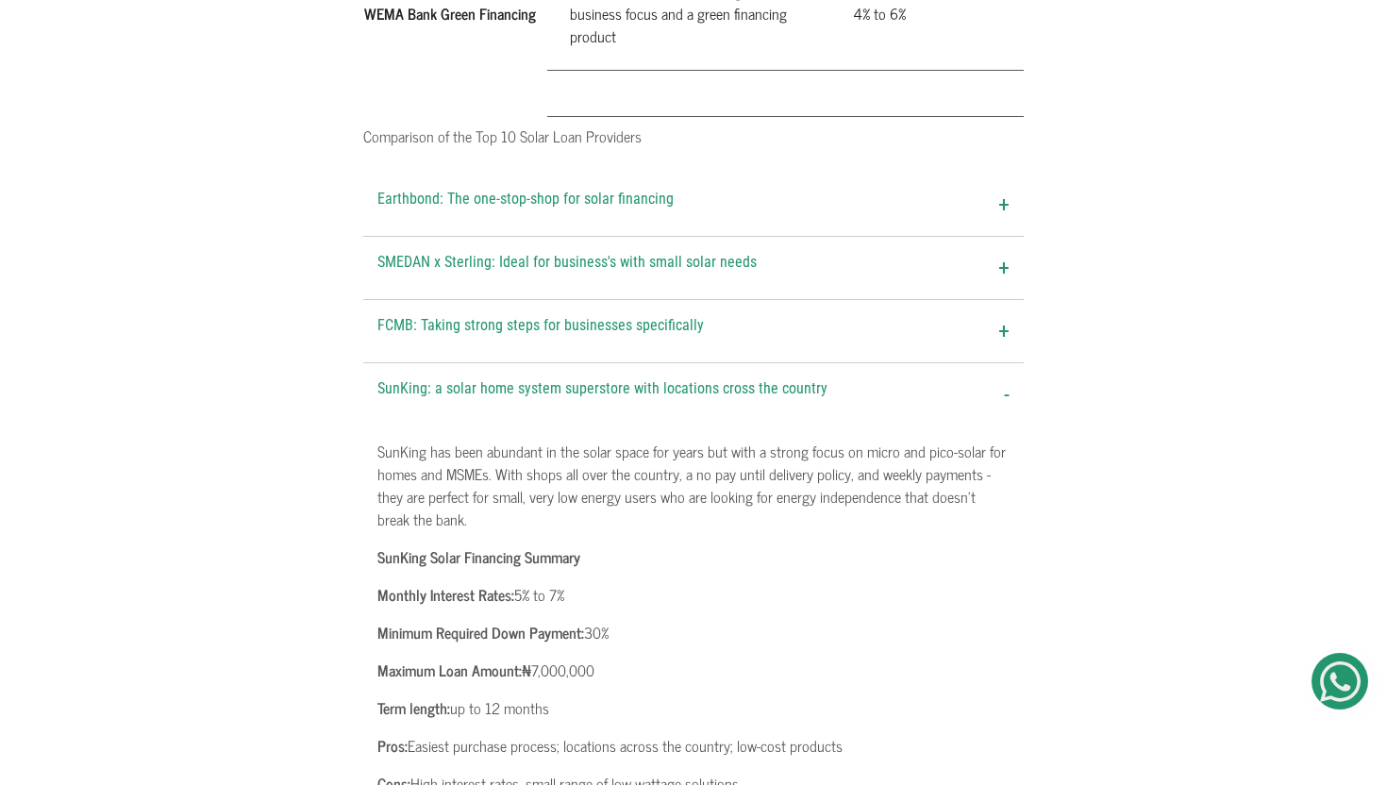
scroll to position [2431, 0]
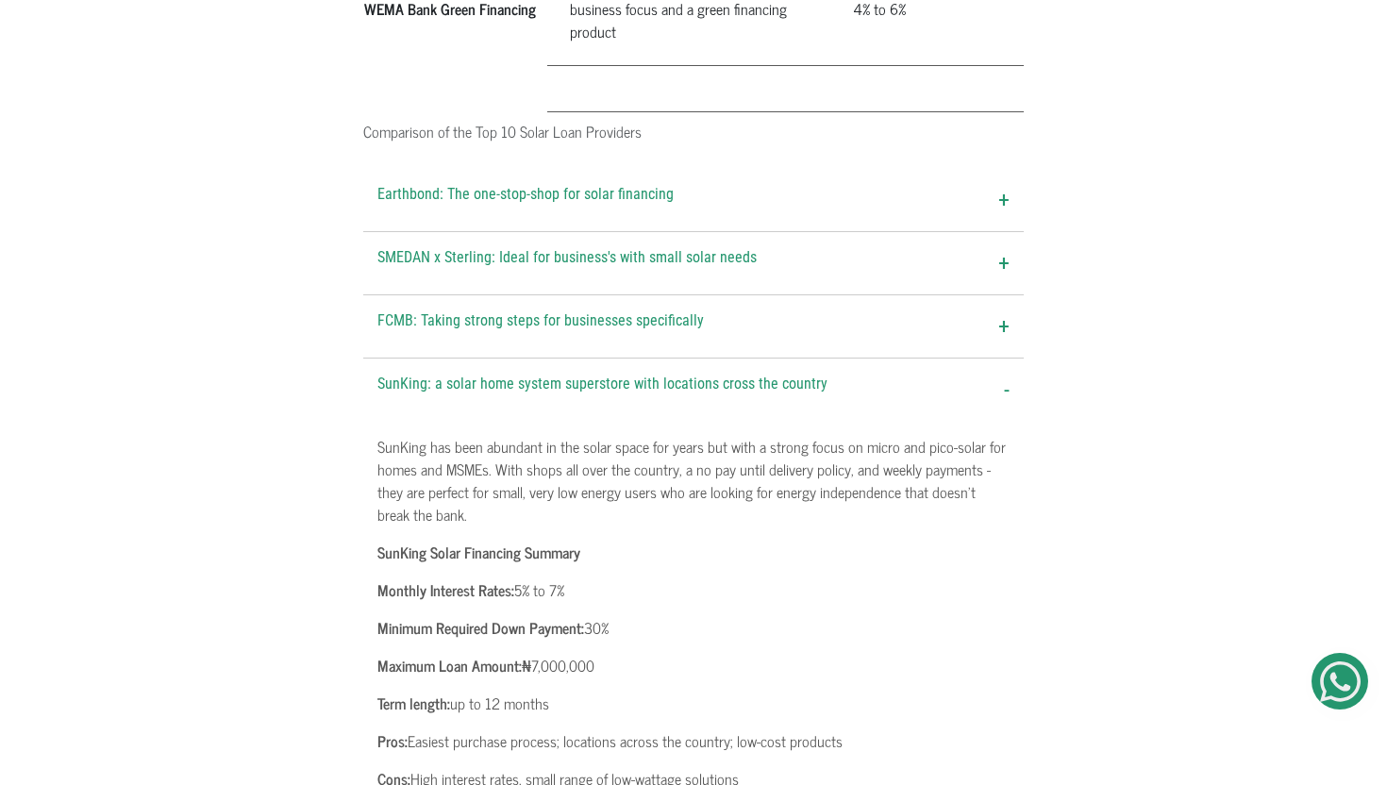
click at [767, 373] on span "SunKing: a solar home system superstore with locations cross the country" at bounding box center [603, 390] width 450 height 34
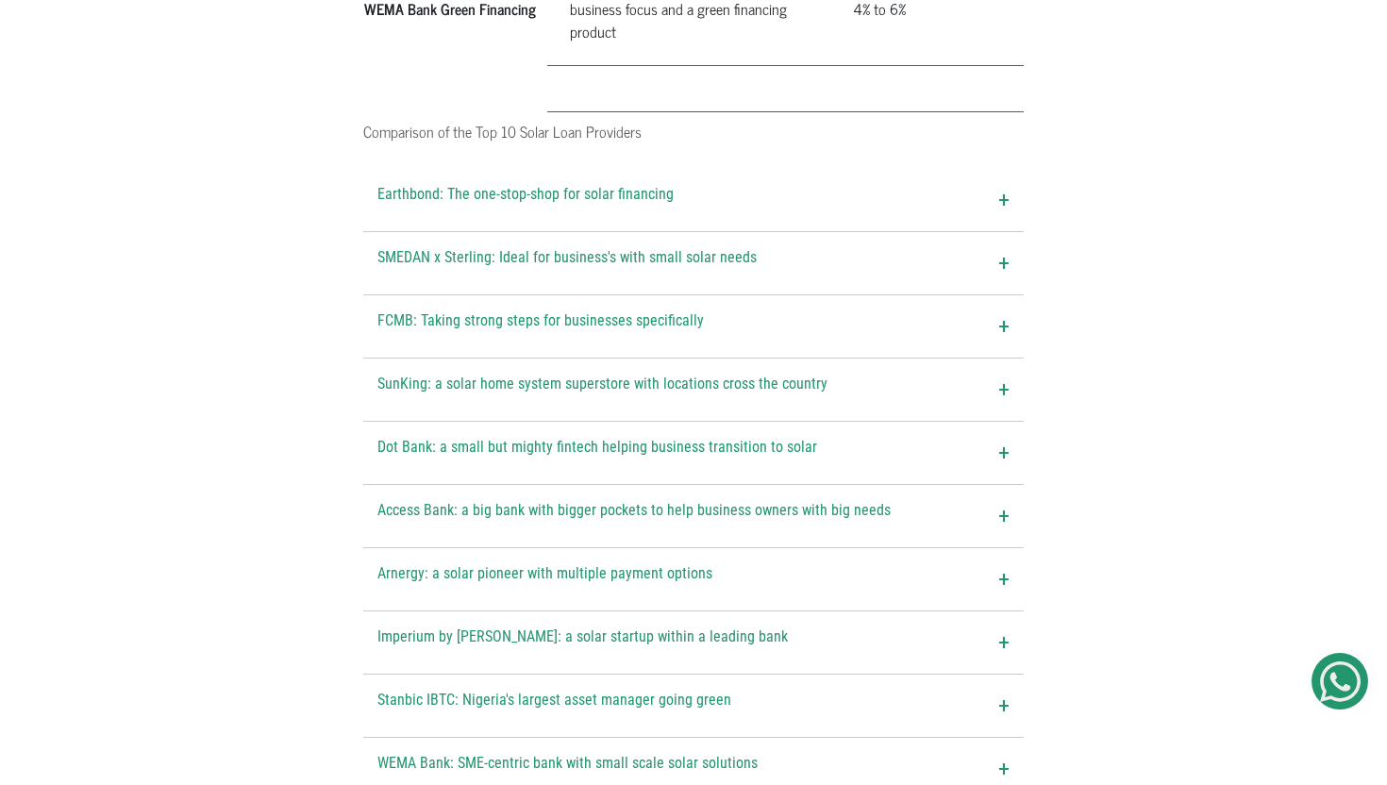
click at [758, 436] on span "Dot Bank: a small but mighty fintech helping business transition to solar" at bounding box center [598, 453] width 440 height 34
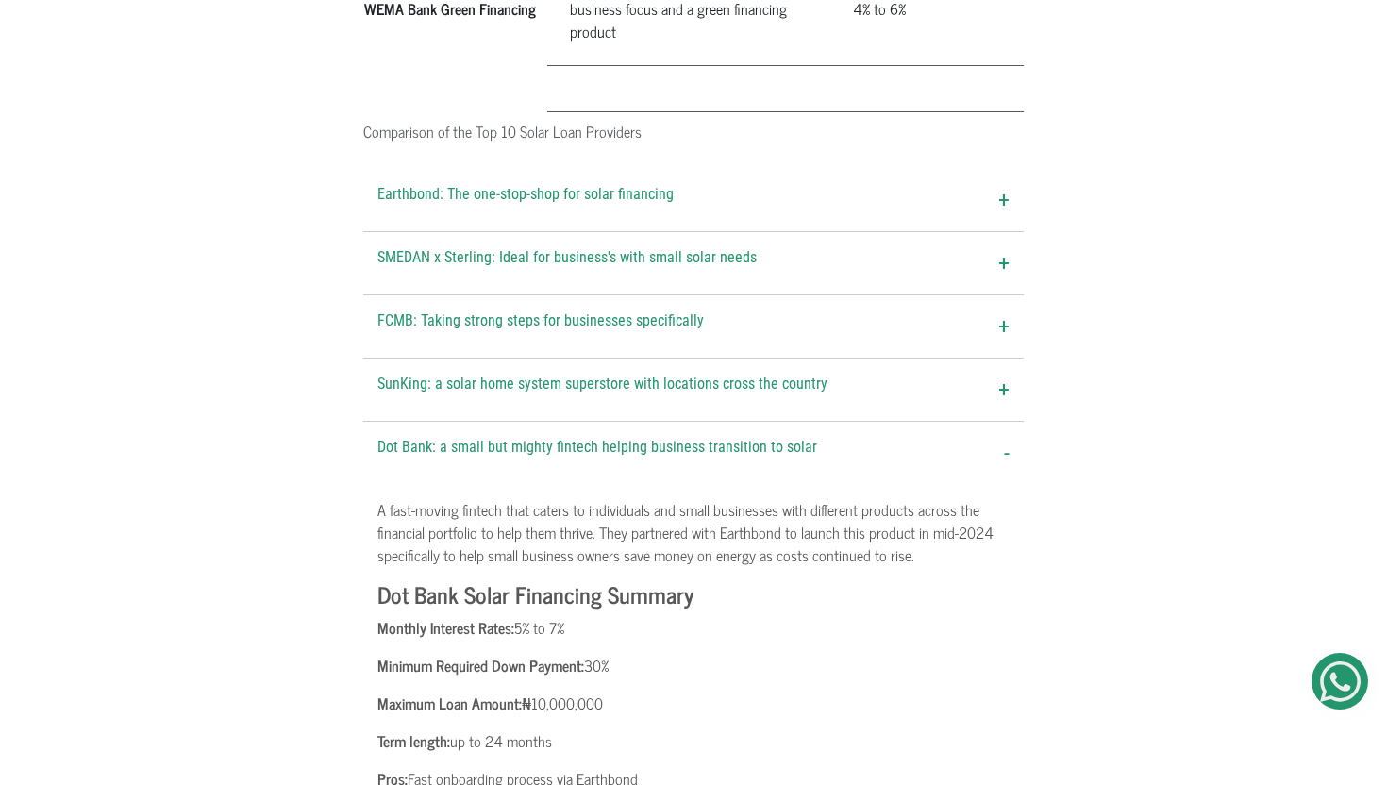
scroll to position [2433, 0]
click at [758, 434] on span "Dot Bank: a small but mighty fintech helping business transition to solar" at bounding box center [598, 451] width 440 height 34
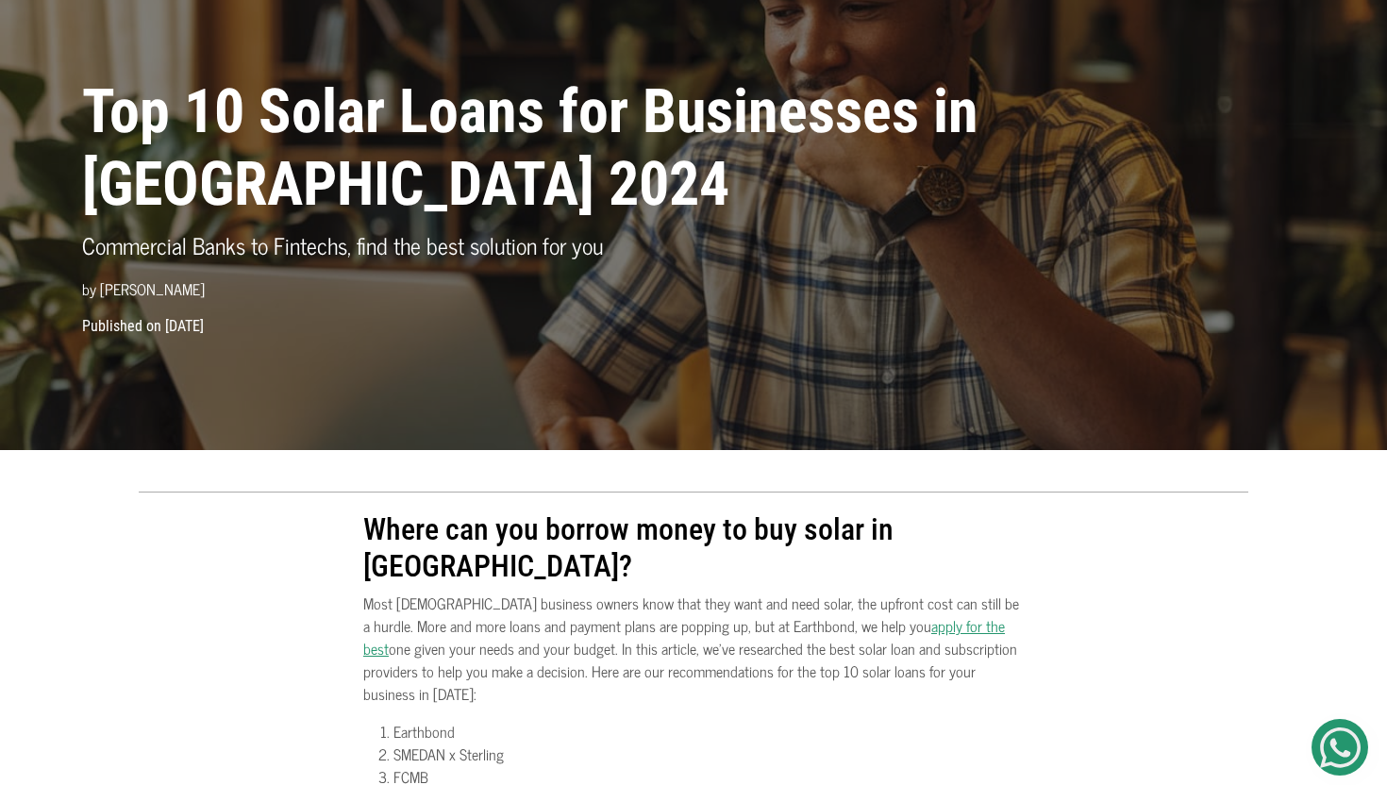
scroll to position [0, 0]
